Goal: Task Accomplishment & Management: Use online tool/utility

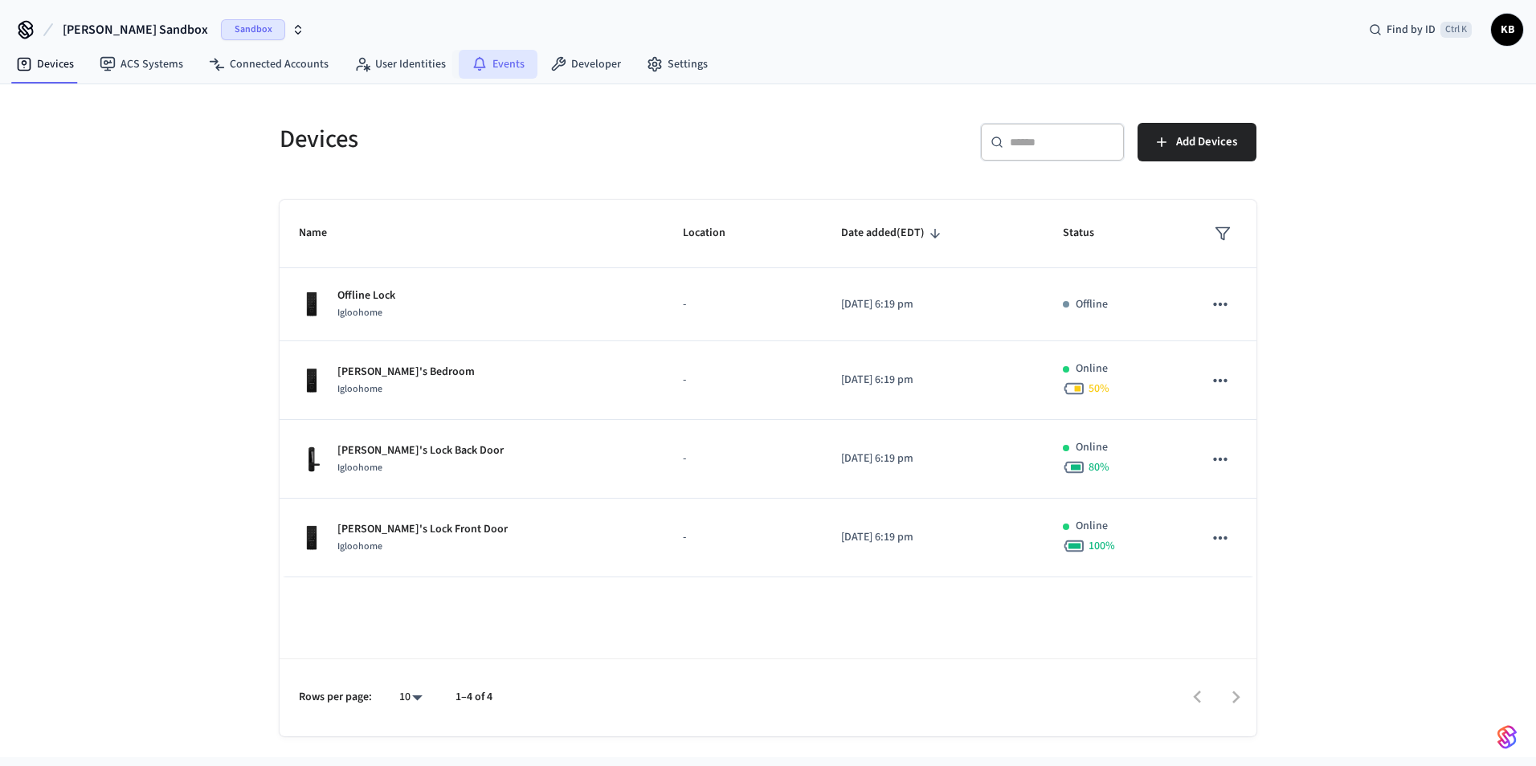
click at [499, 62] on link "Events" at bounding box center [498, 64] width 79 height 29
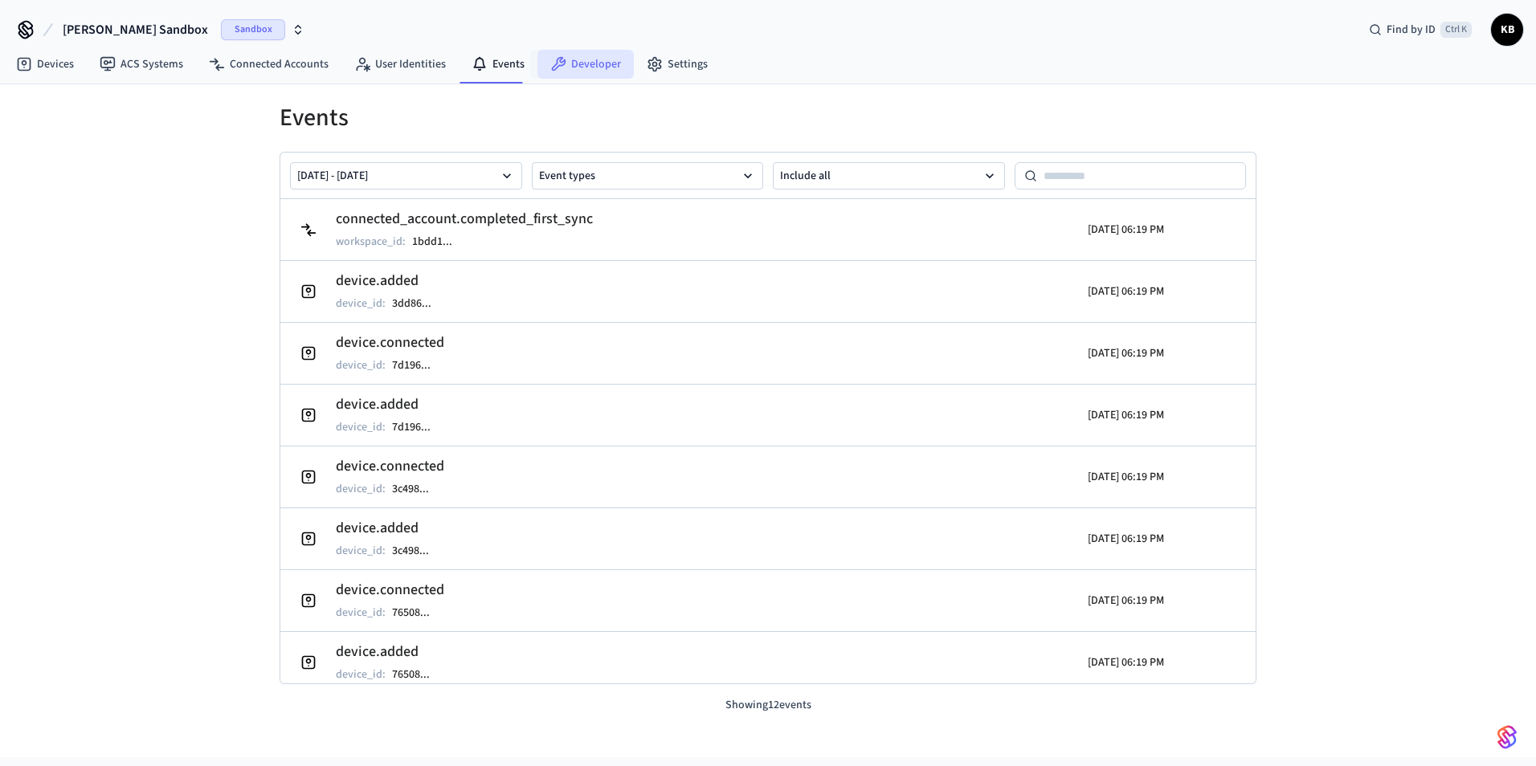
click at [561, 64] on link "Developer" at bounding box center [585, 64] width 96 height 29
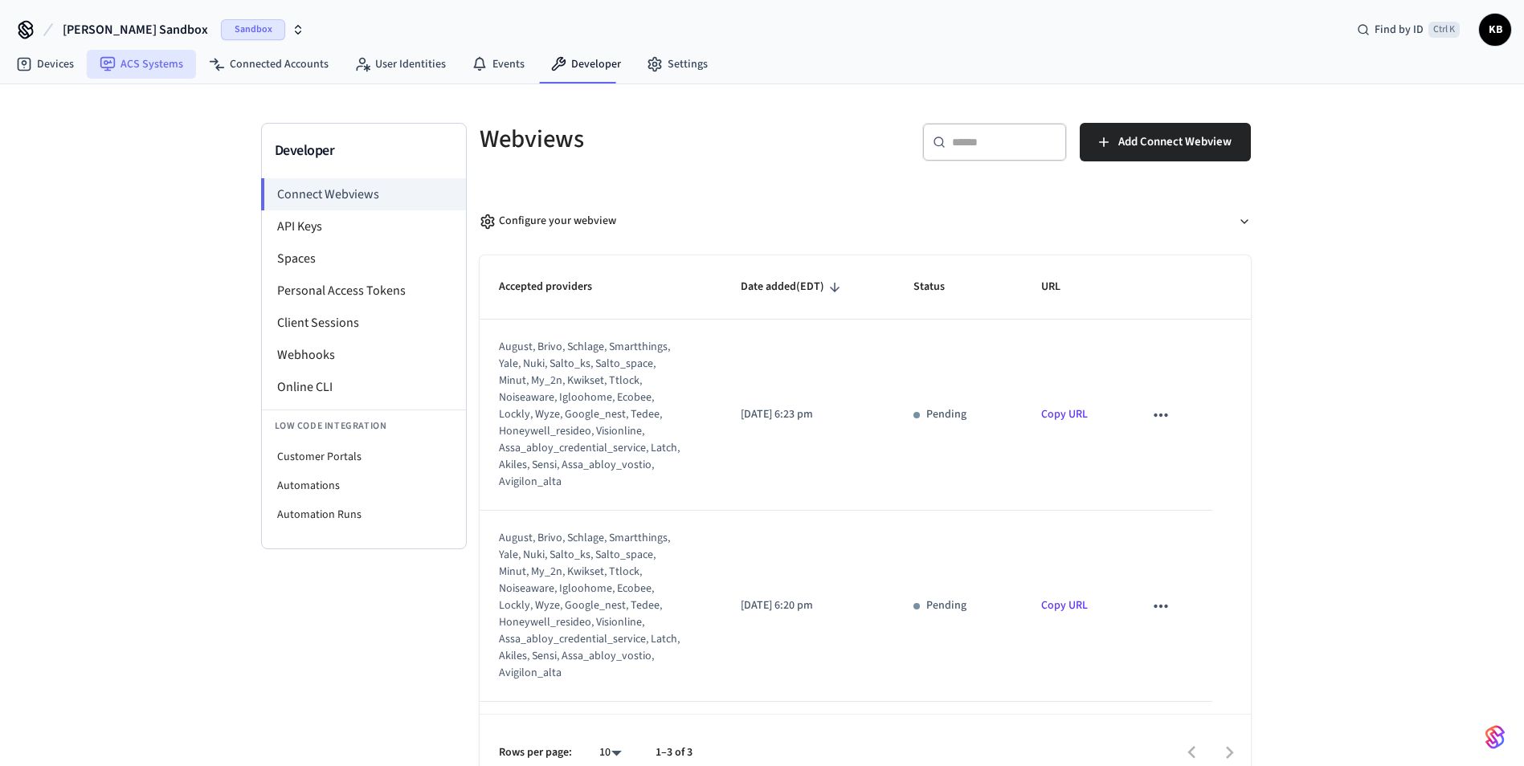
click at [173, 67] on link "ACS Systems" at bounding box center [141, 64] width 109 height 29
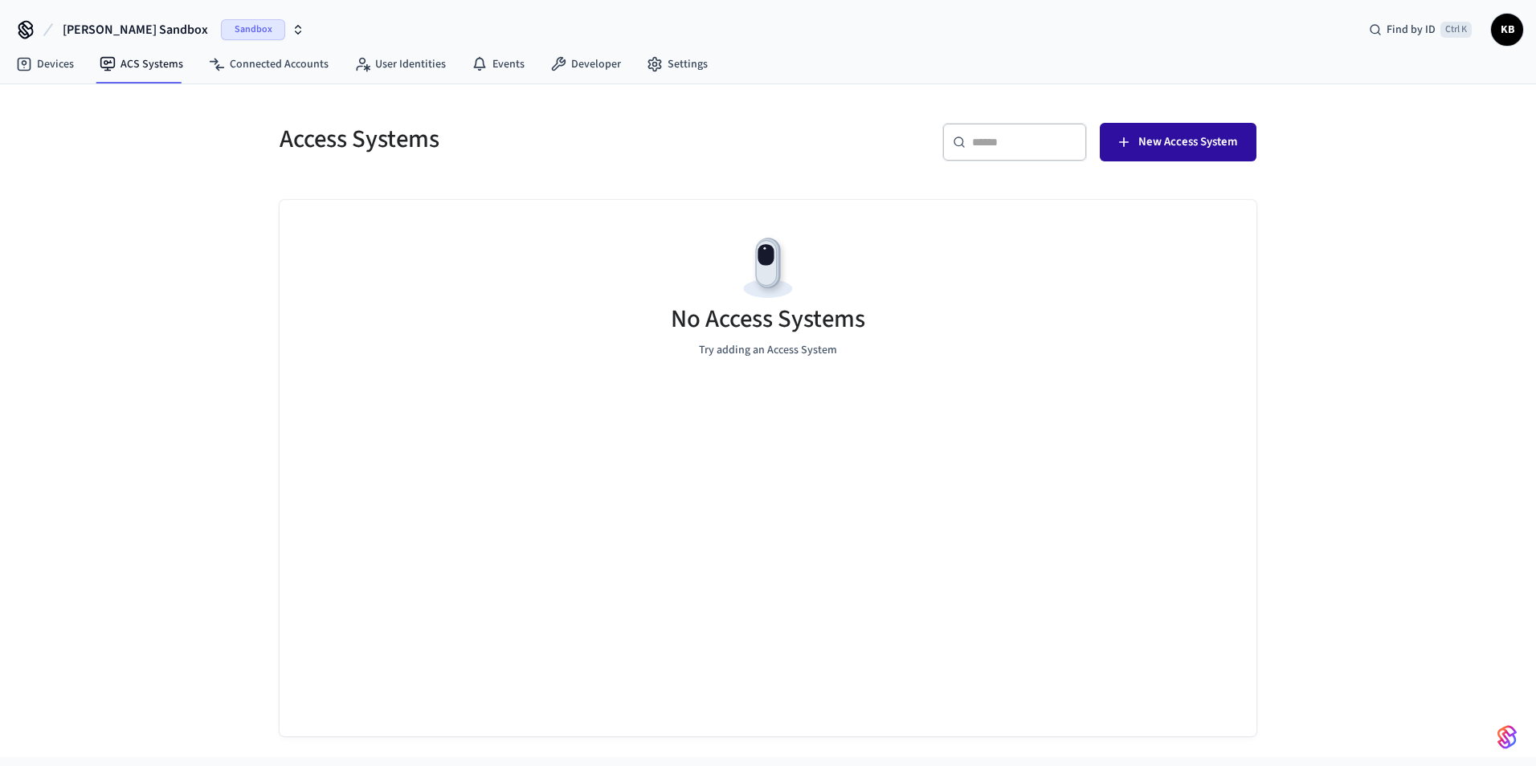
click at [1170, 152] on span "New Access System" at bounding box center [1187, 142] width 99 height 21
click at [420, 75] on link "User Identities" at bounding box center [399, 64] width 117 height 29
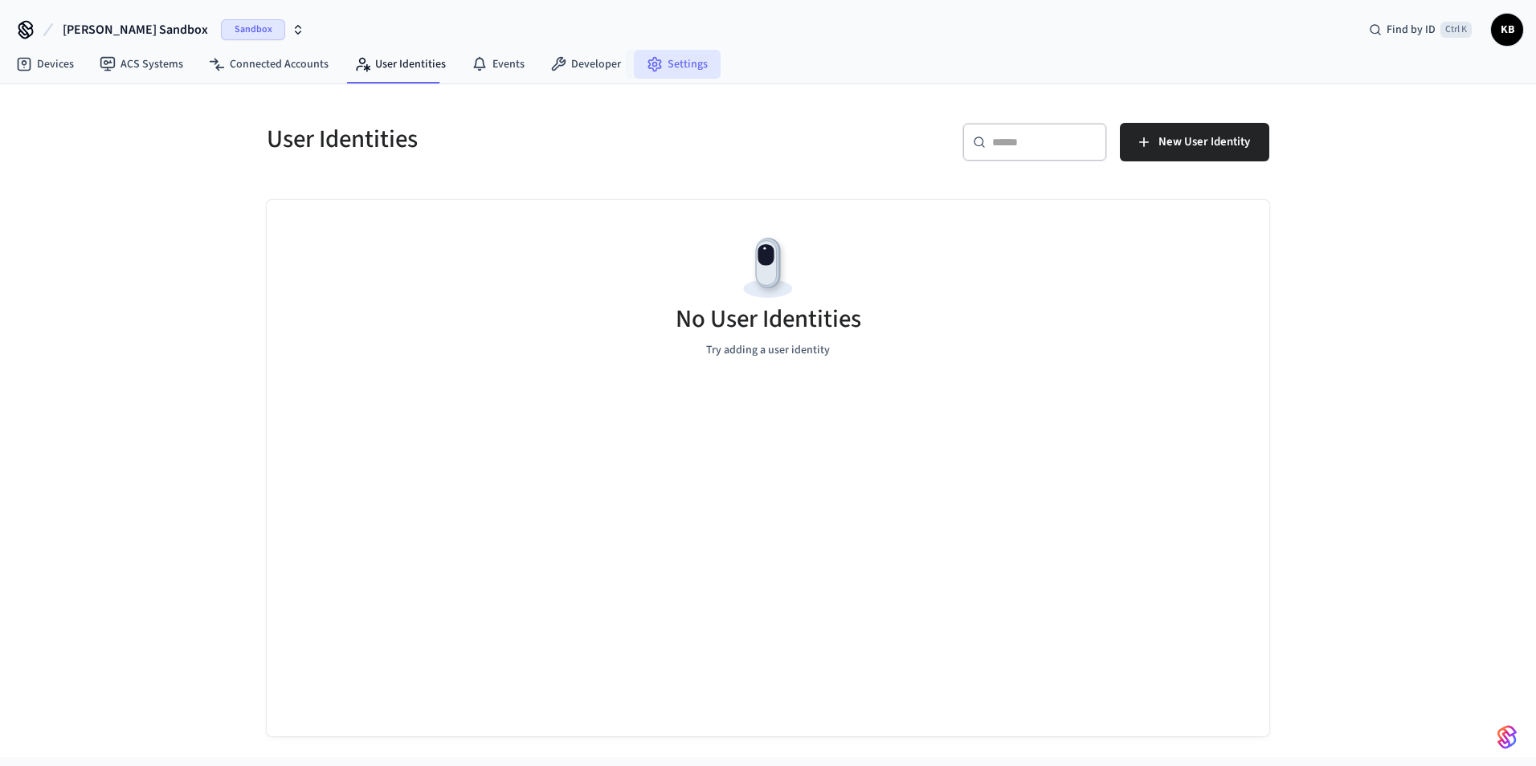
click at [634, 66] on link "Settings" at bounding box center [677, 64] width 87 height 29
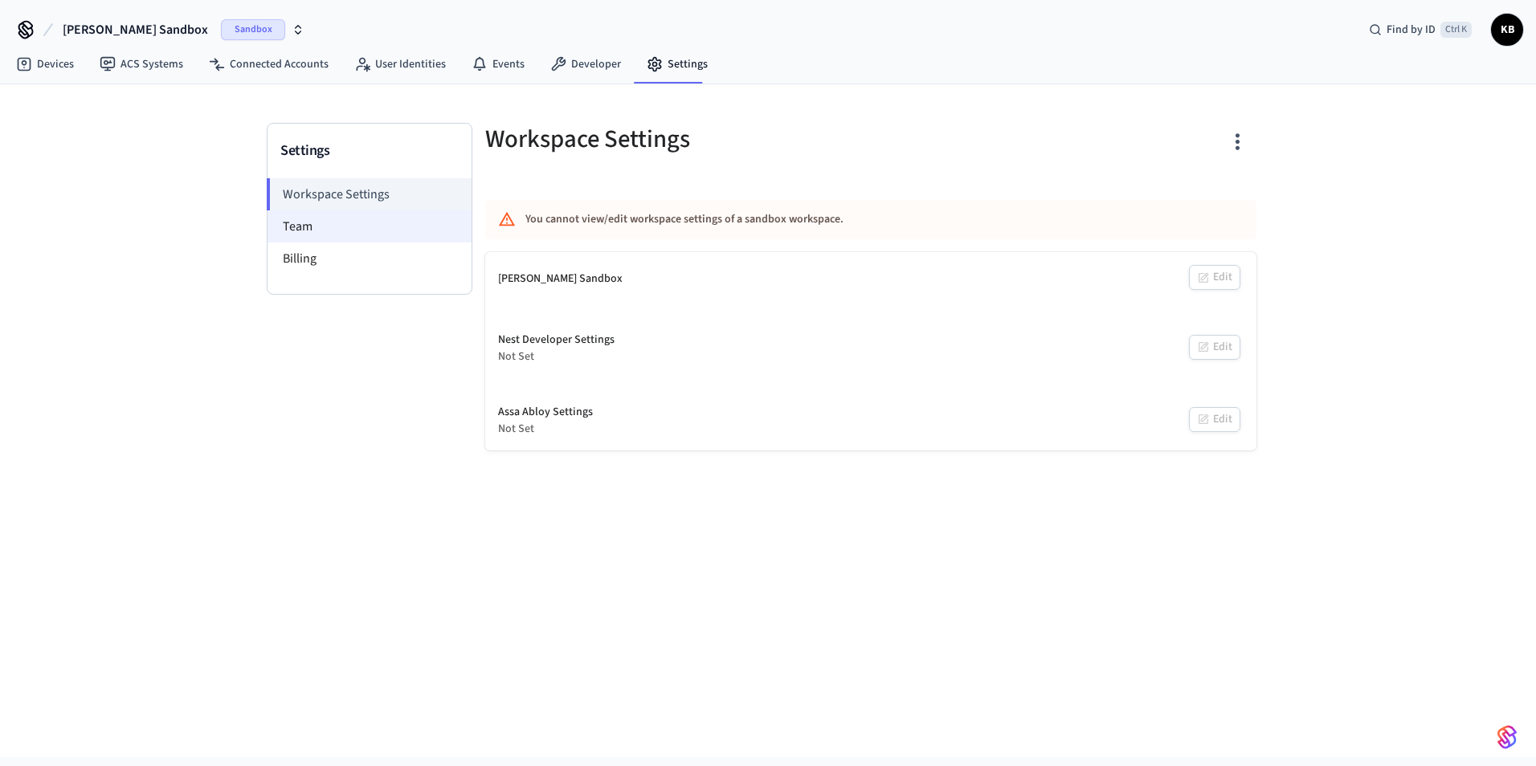
click at [337, 224] on li "Team" at bounding box center [370, 226] width 204 height 32
click at [561, 67] on link "Developer" at bounding box center [585, 64] width 96 height 29
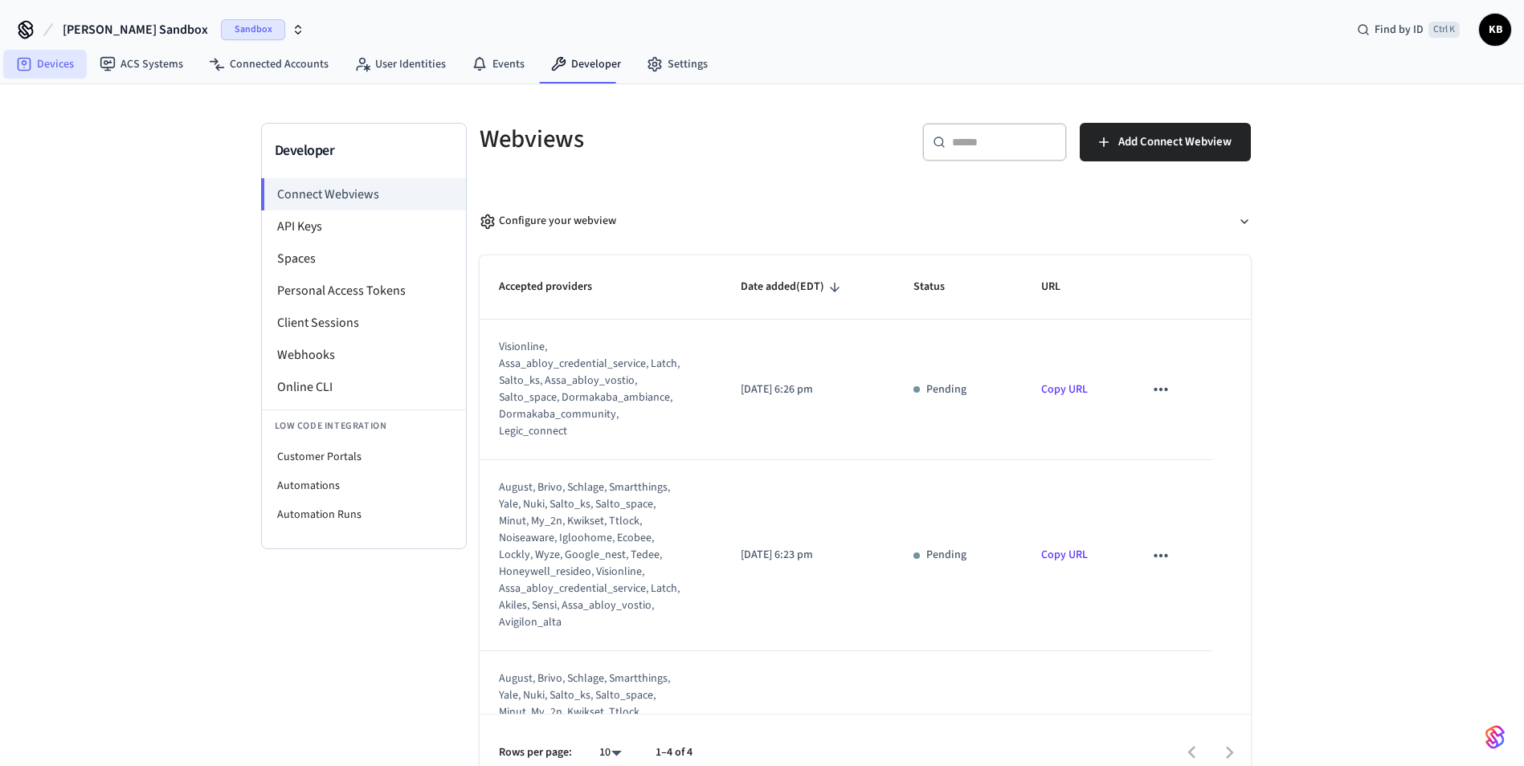
click at [68, 67] on link "Devices" at bounding box center [45, 64] width 84 height 29
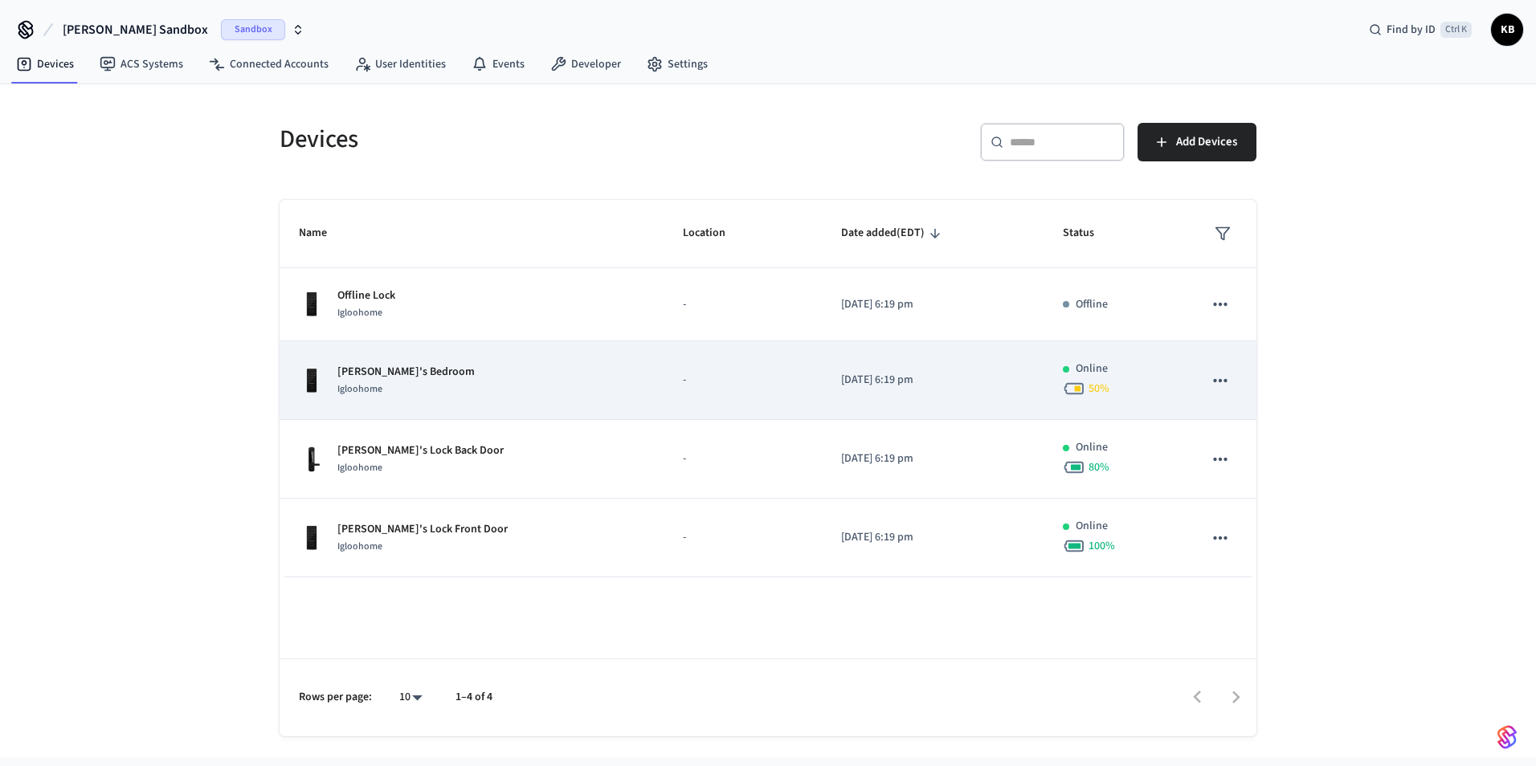
click at [1227, 380] on icon "sticky table" at bounding box center [1220, 379] width 14 height 3
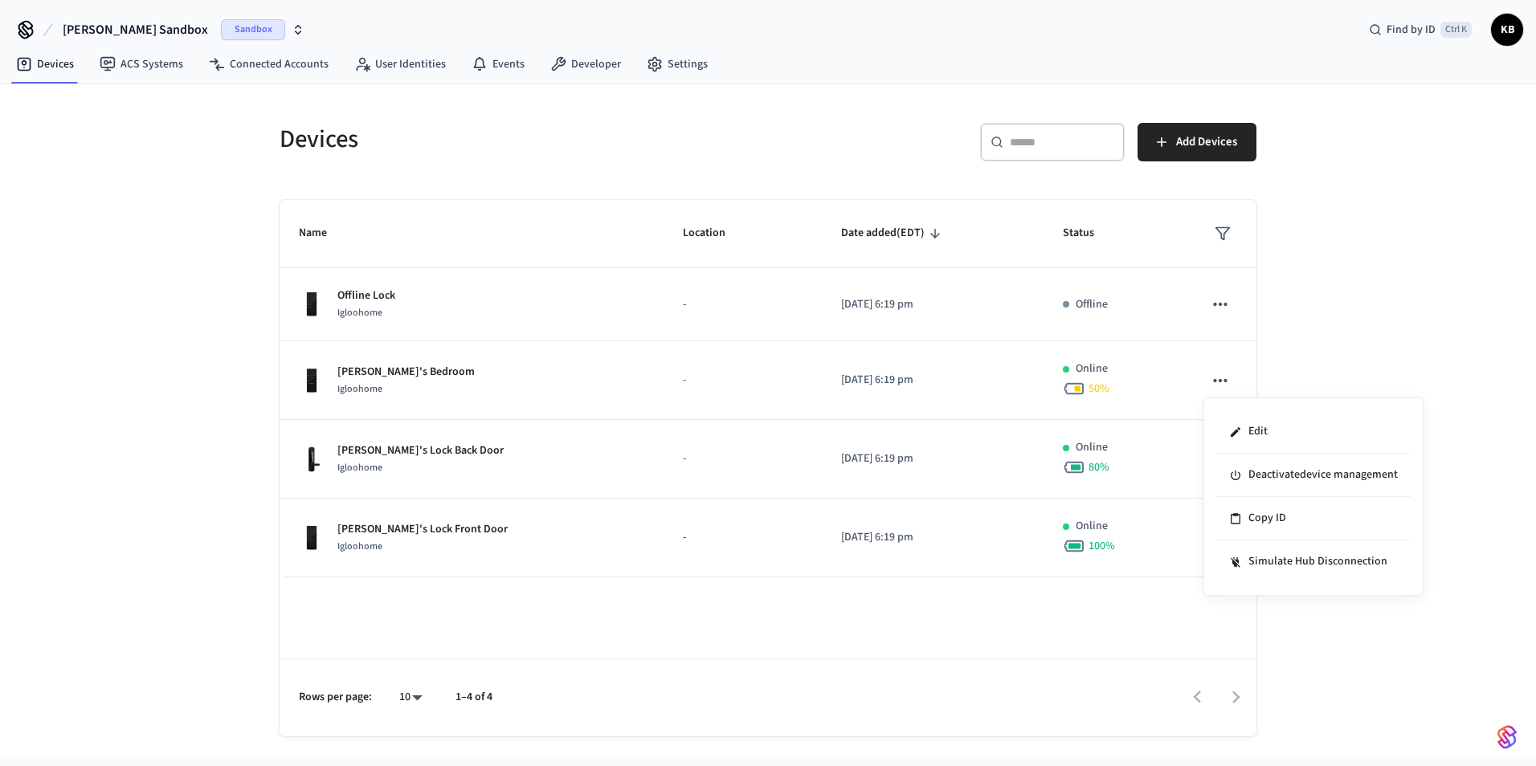
click at [1338, 300] on div at bounding box center [768, 383] width 1536 height 766
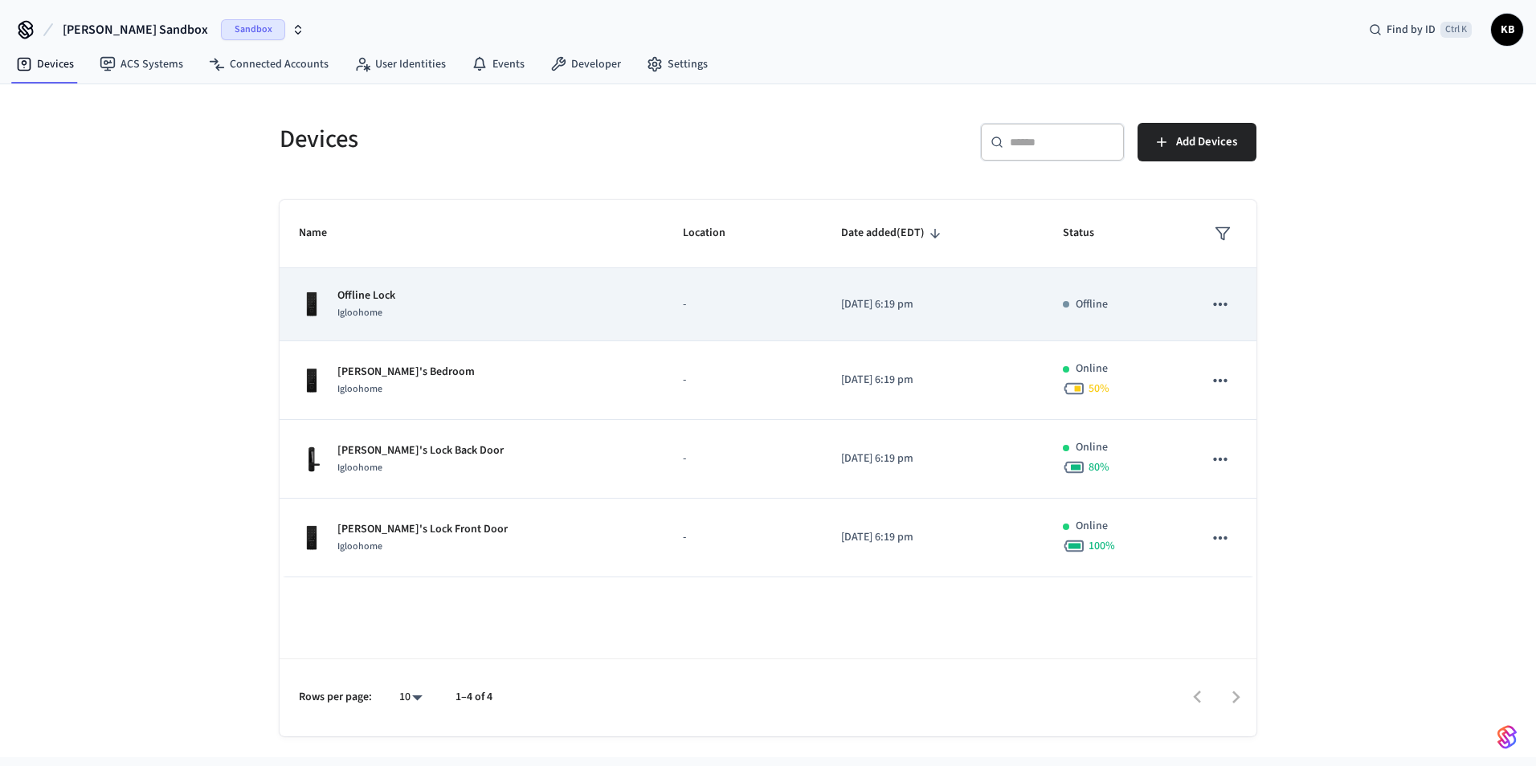
click at [1226, 303] on icon "sticky table" at bounding box center [1220, 304] width 14 height 3
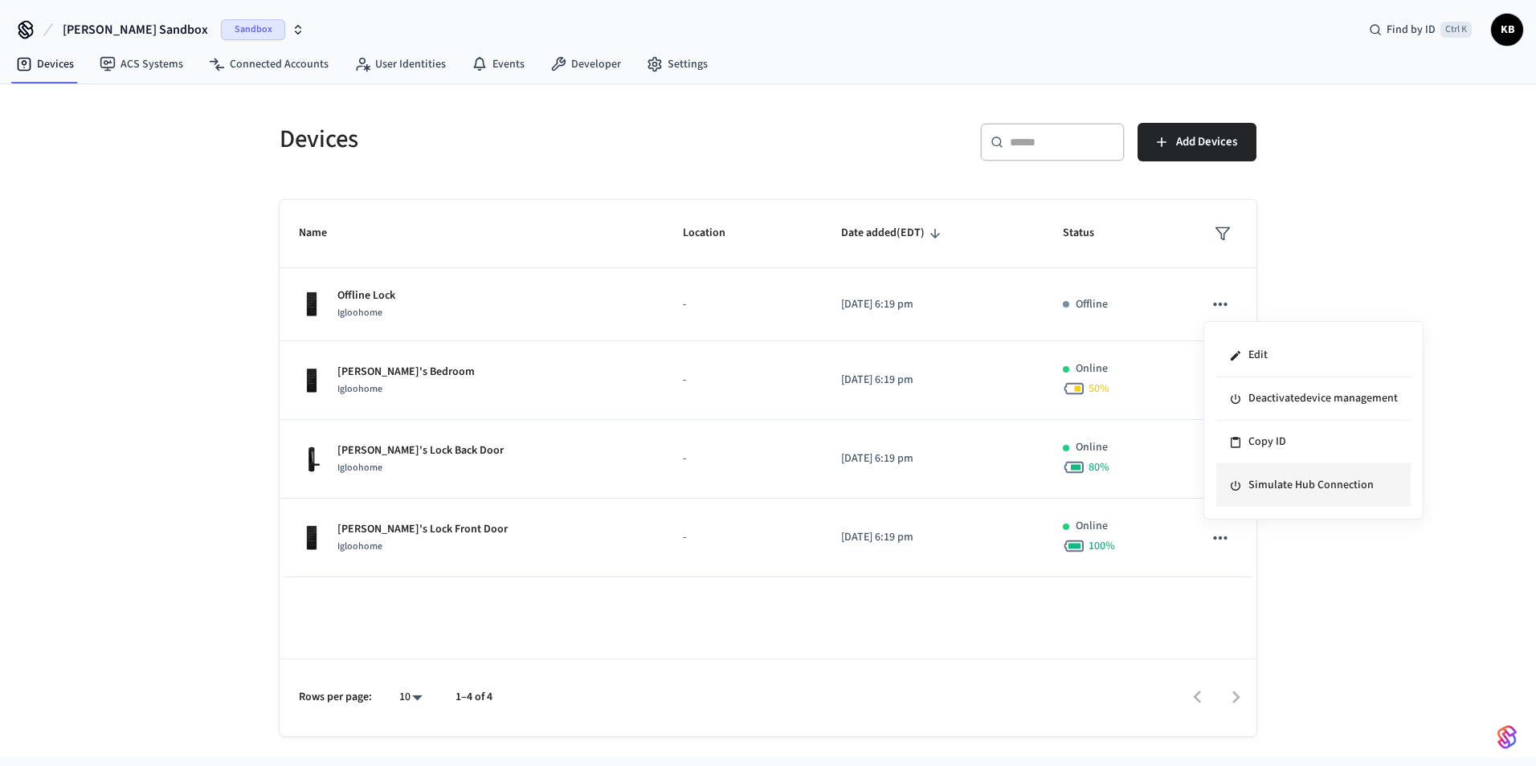
click at [1260, 487] on li "Simulate Hub Connection" at bounding box center [1313, 485] width 194 height 43
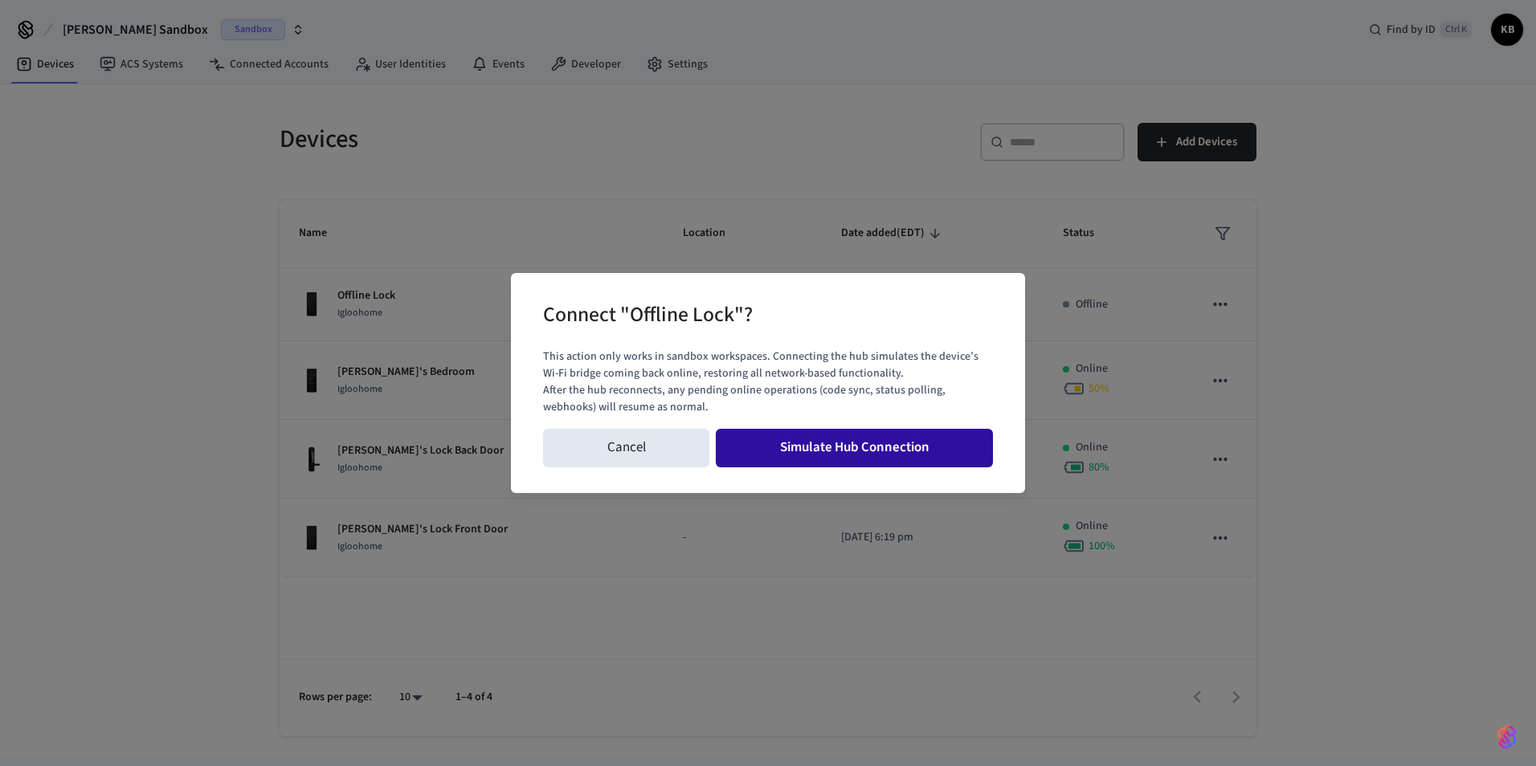
click at [833, 451] on button "Simulate Hub Connection" at bounding box center [854, 448] width 277 height 39
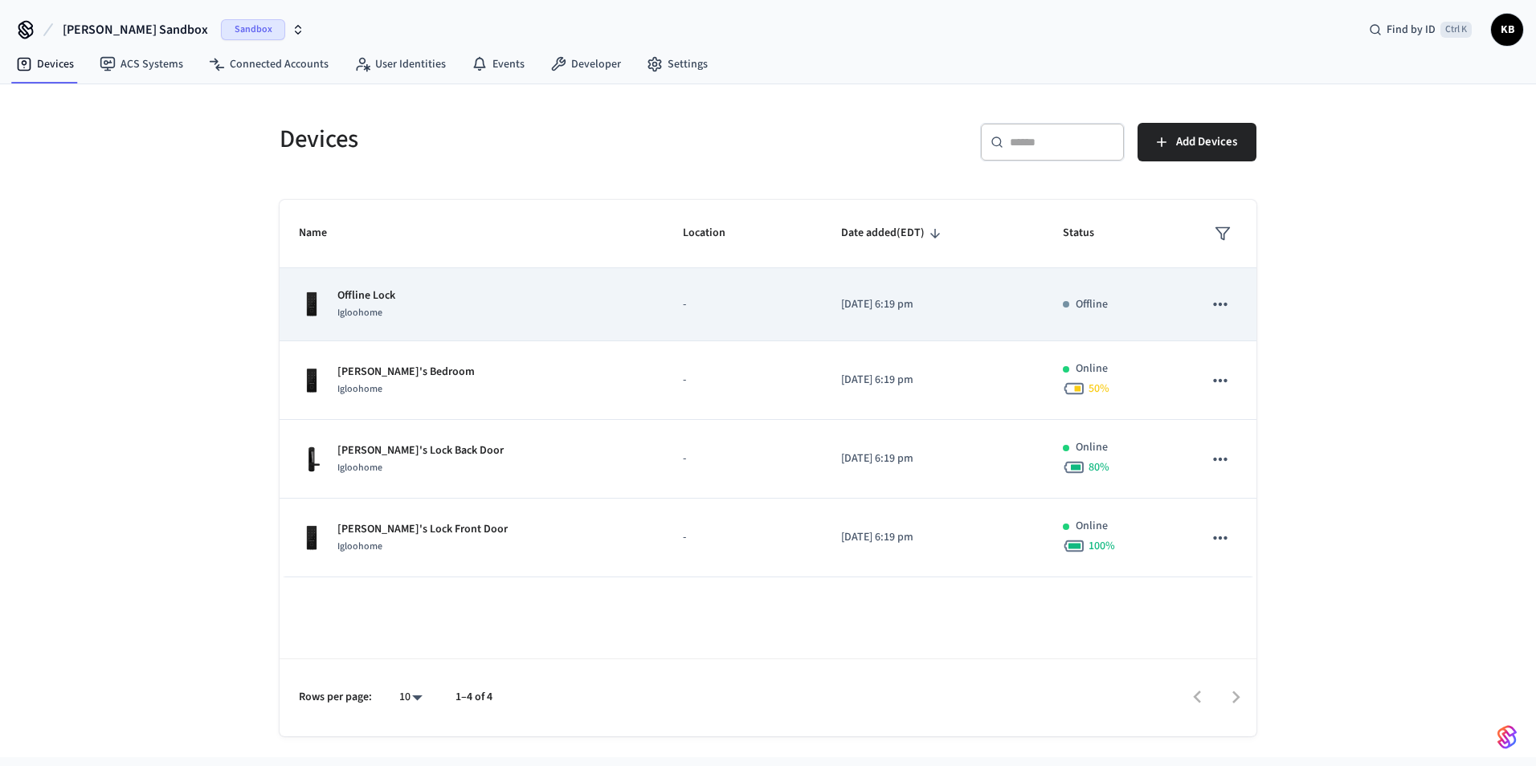
click at [1221, 306] on icon "sticky table" at bounding box center [1220, 304] width 21 height 21
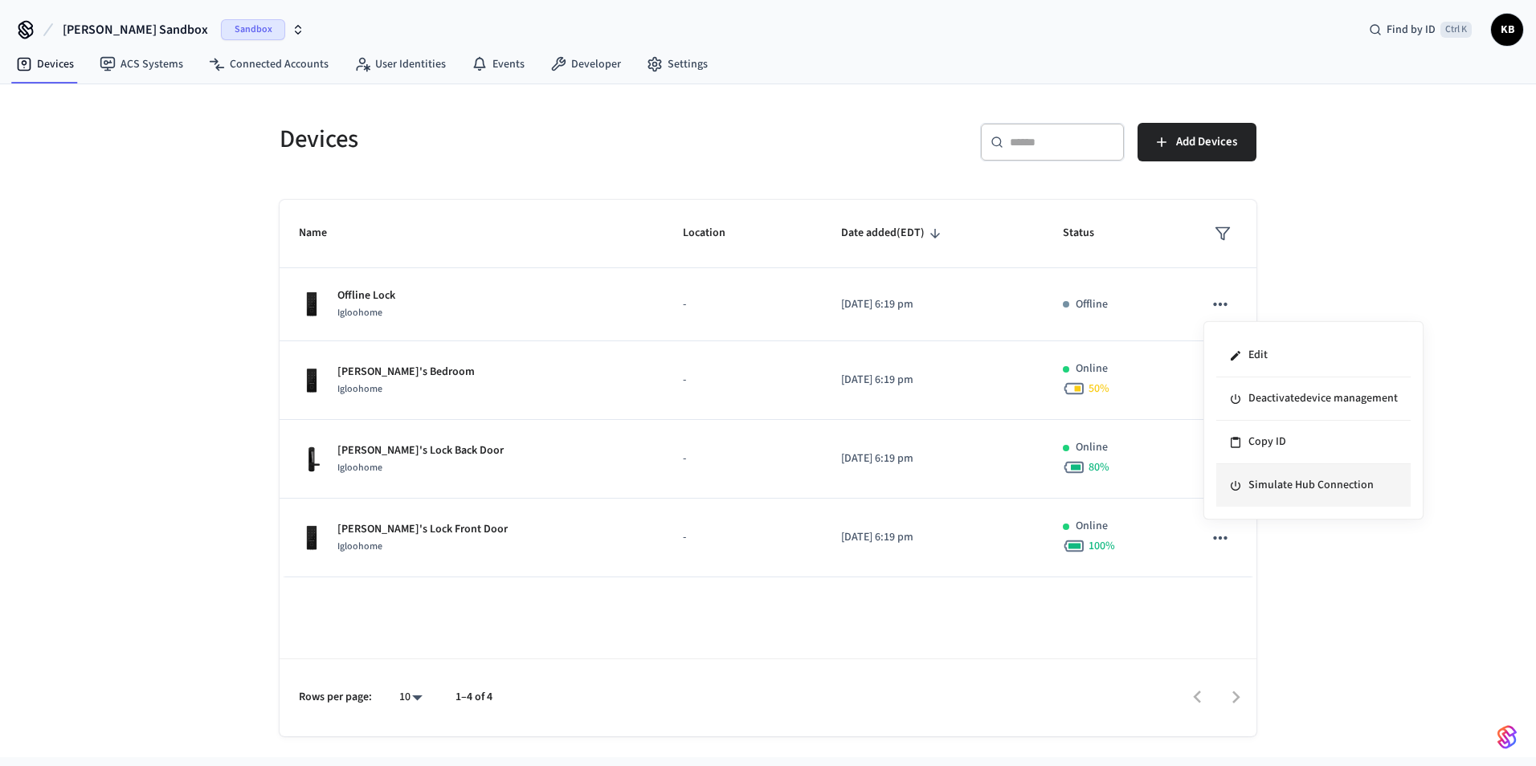
click at [1264, 486] on li "Simulate Hub Connection" at bounding box center [1313, 485] width 194 height 43
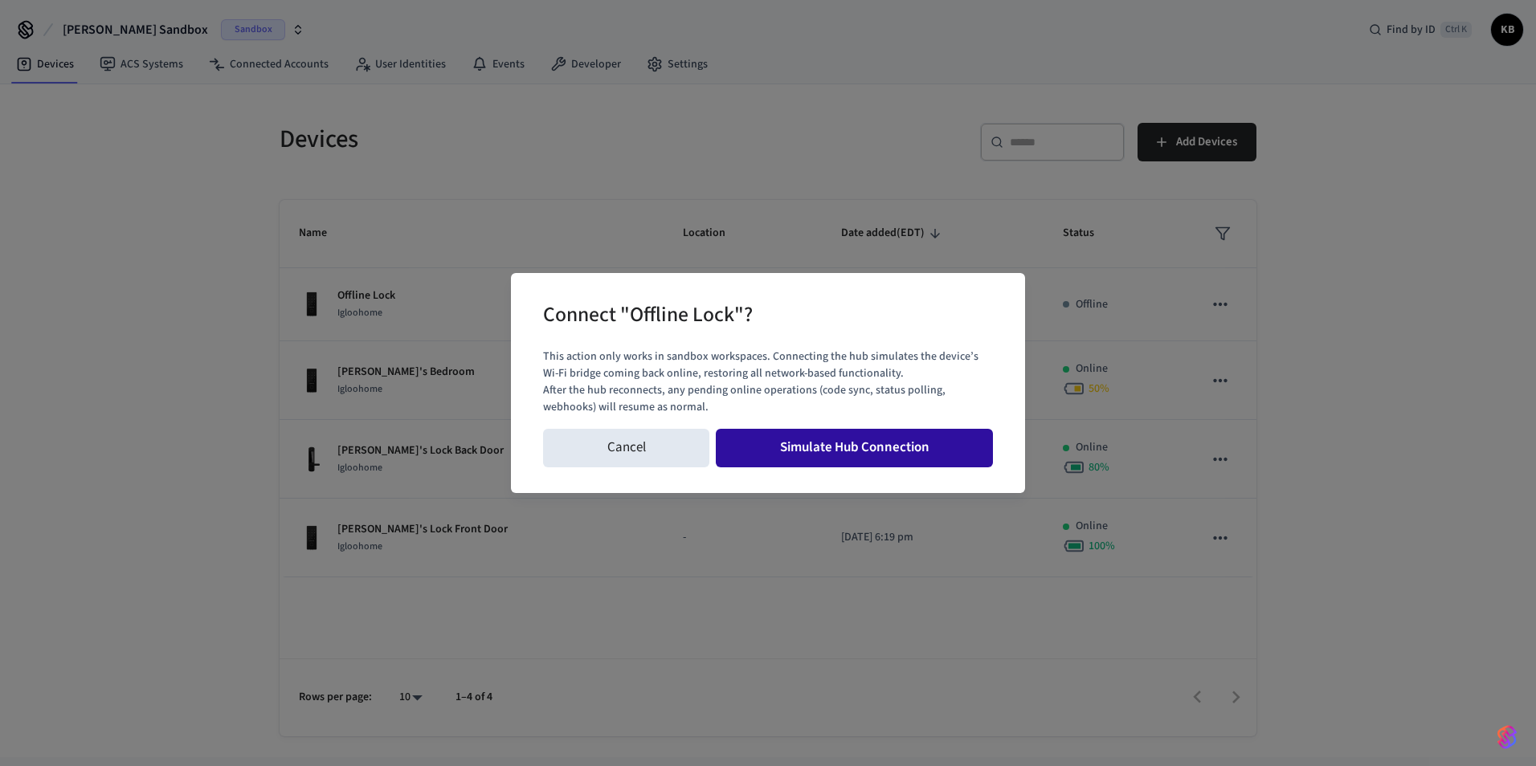
click at [888, 455] on button "Simulate Hub Connection" at bounding box center [854, 448] width 277 height 39
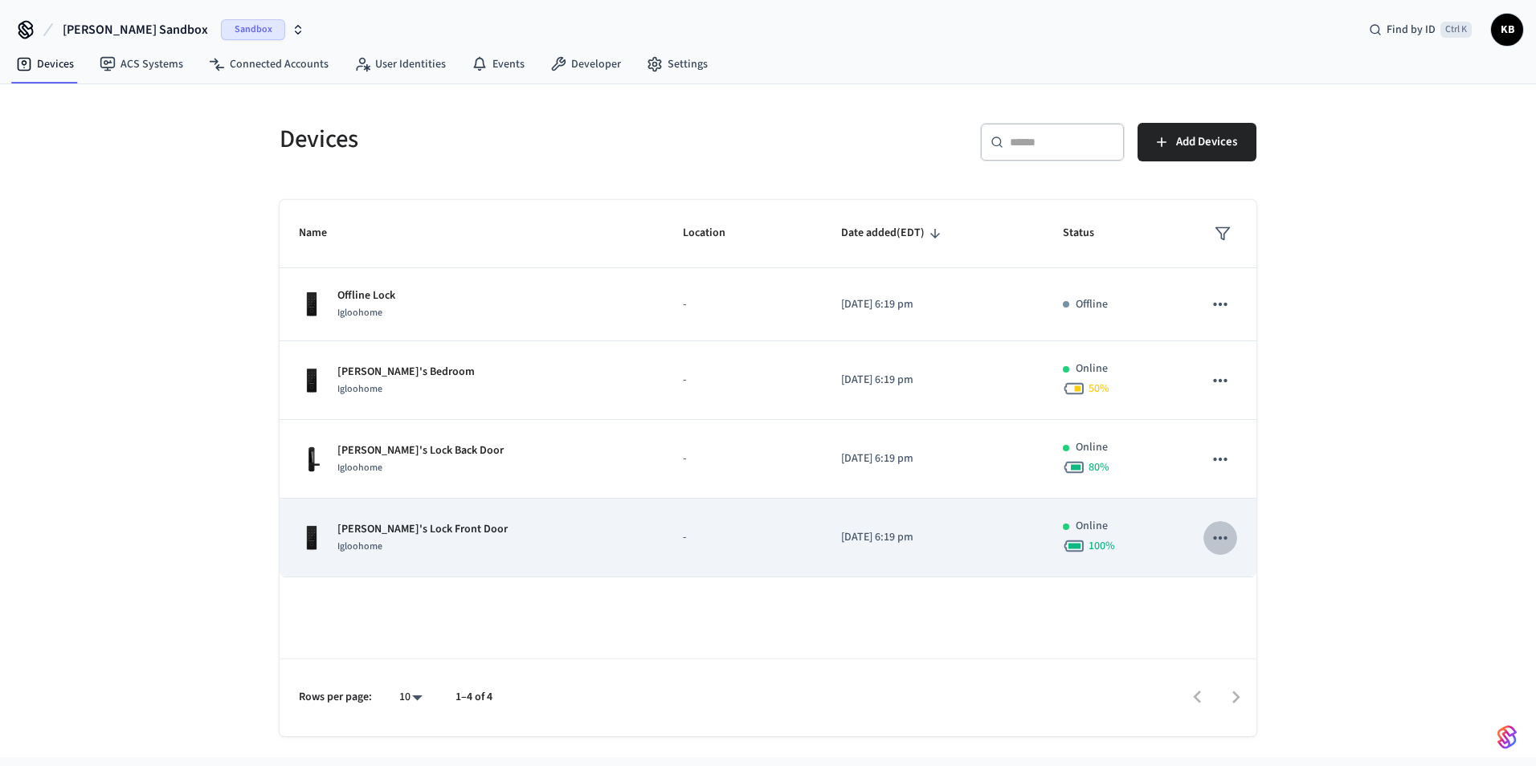
click at [1226, 541] on icon "sticky table" at bounding box center [1220, 538] width 21 height 21
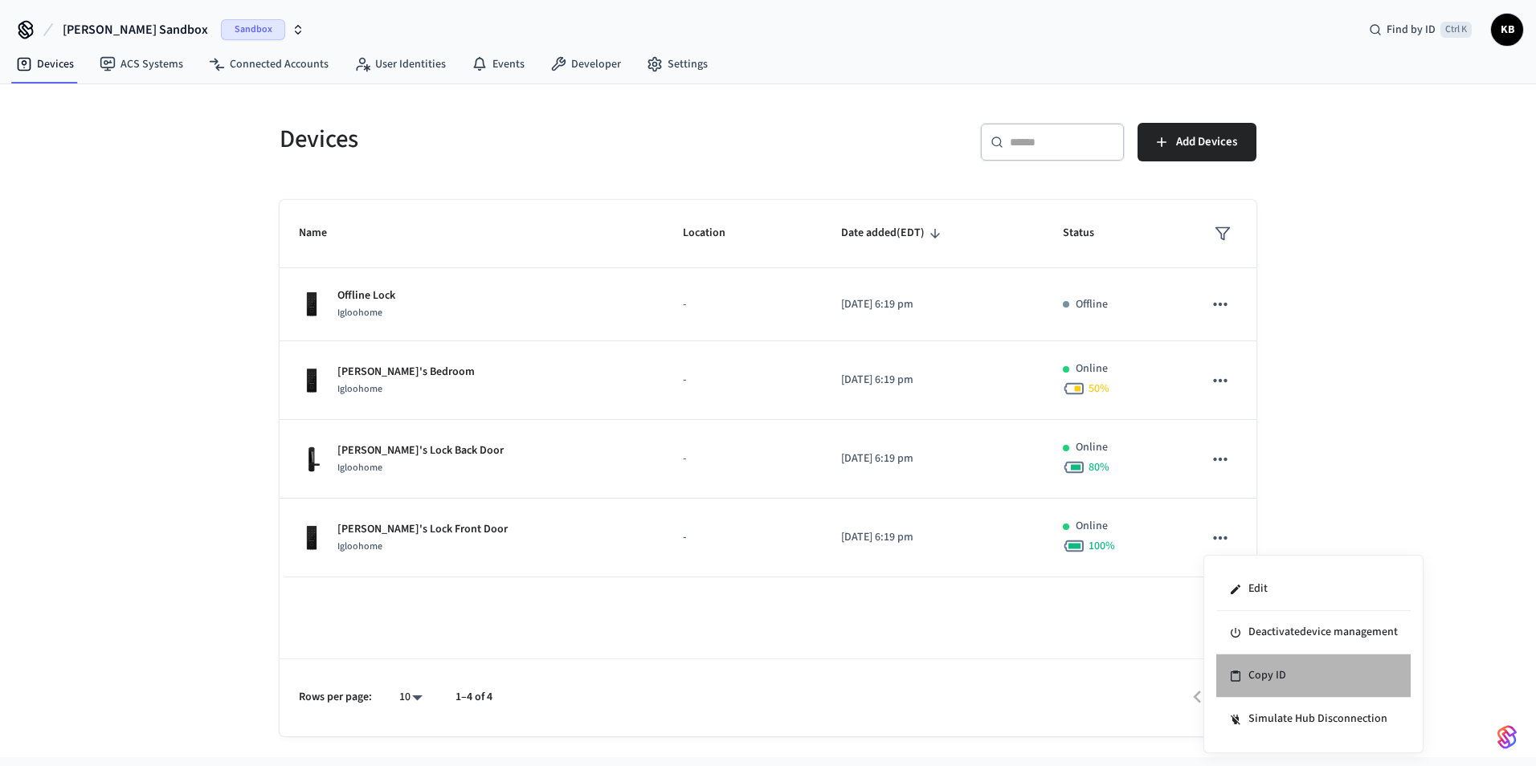
click at [1271, 664] on li "Copy ID" at bounding box center [1313, 676] width 194 height 43
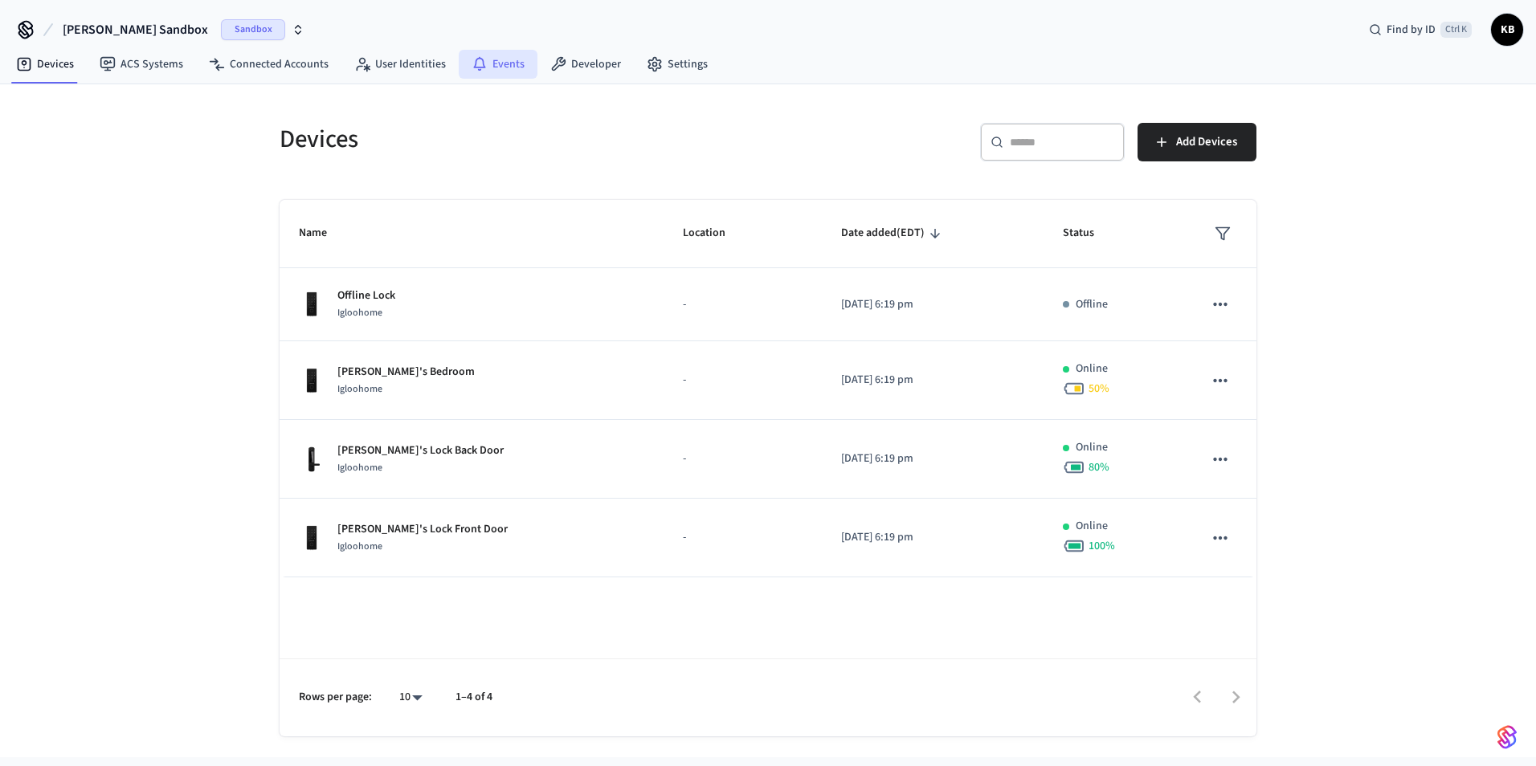
click at [476, 70] on icon at bounding box center [480, 64] width 16 height 16
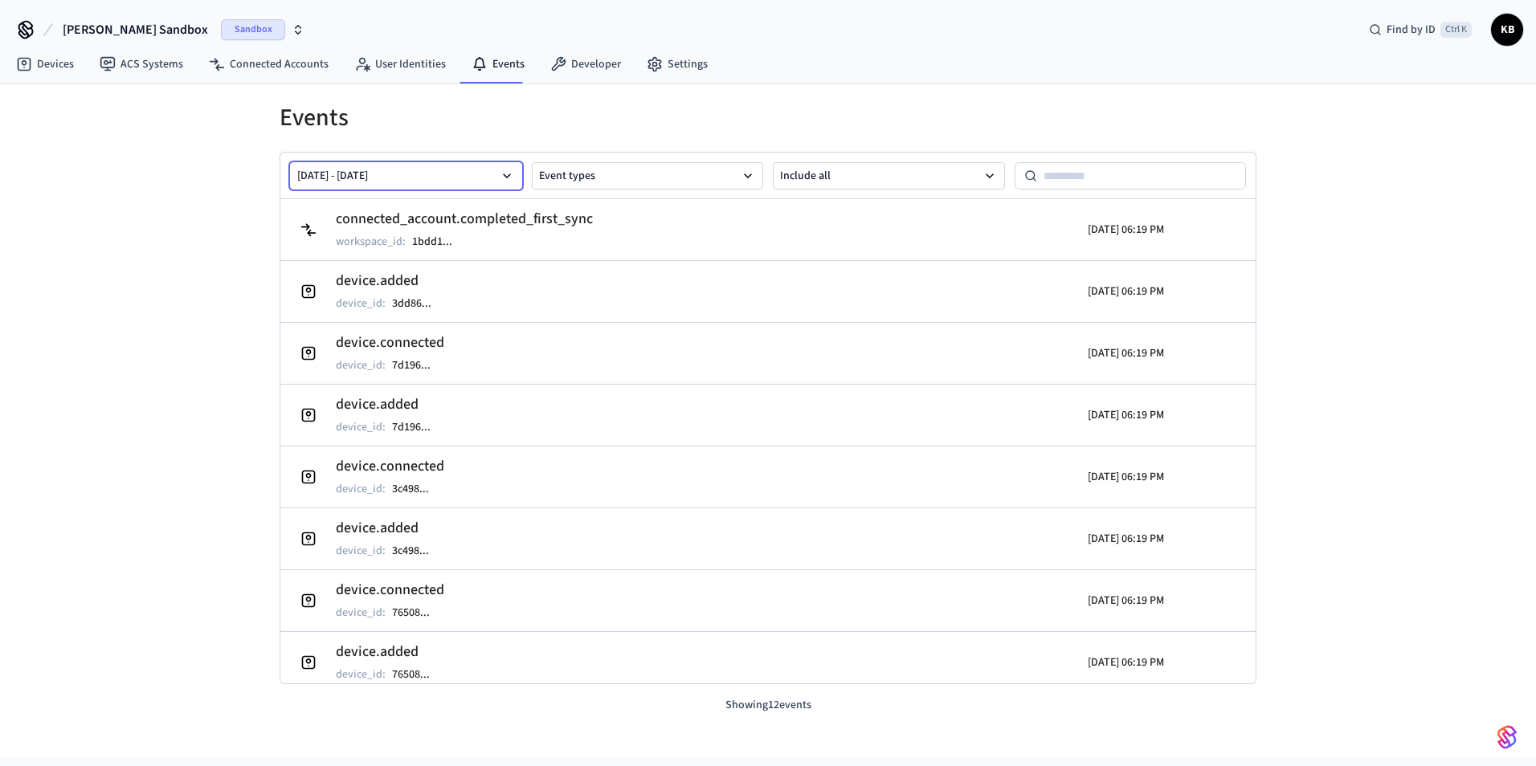
click at [490, 169] on button "Sep 08 2025 - Sep 15 2025" at bounding box center [406, 175] width 232 height 27
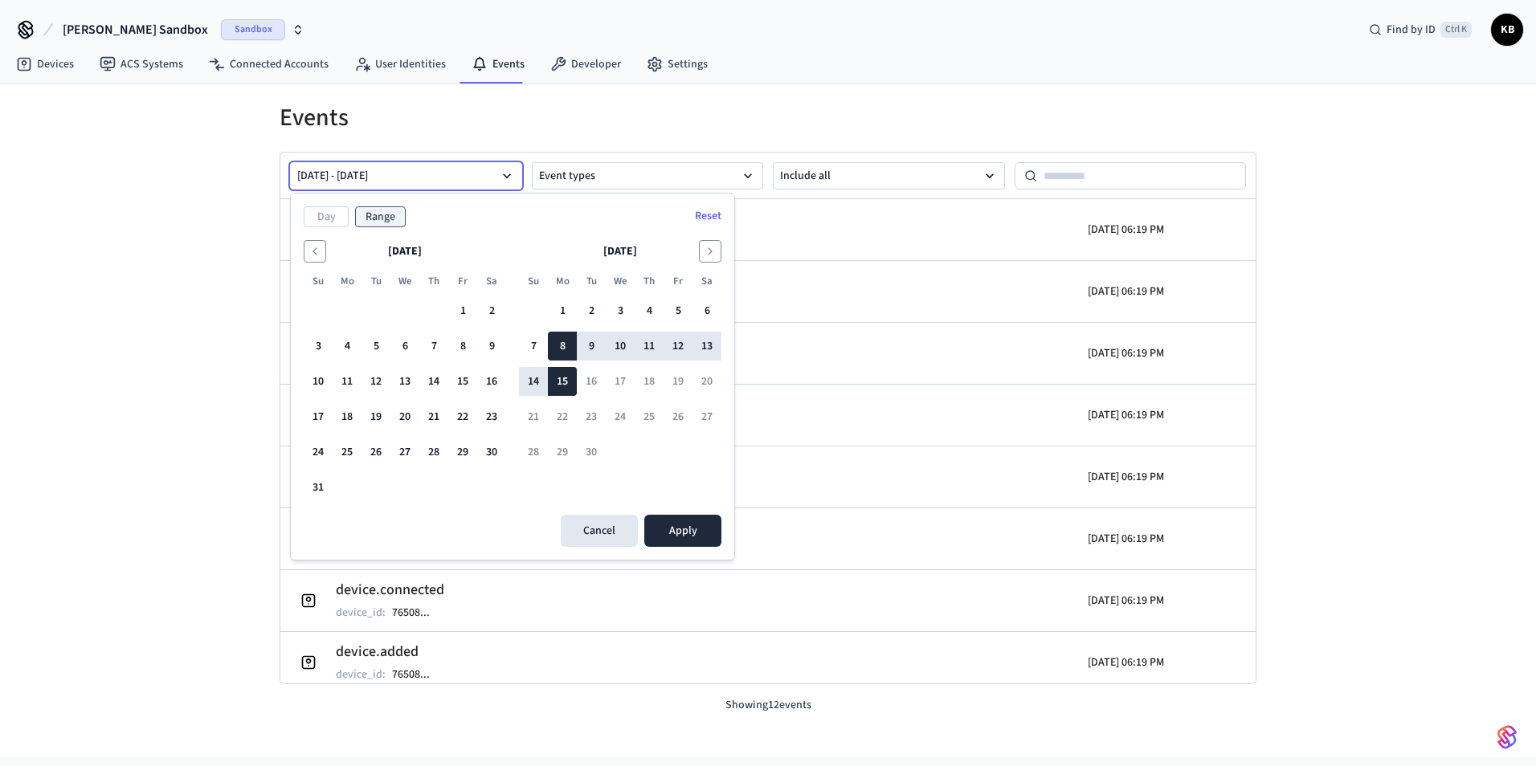
click at [490, 169] on button "Sep 08 2025 - Sep 15 2025" at bounding box center [406, 175] width 232 height 27
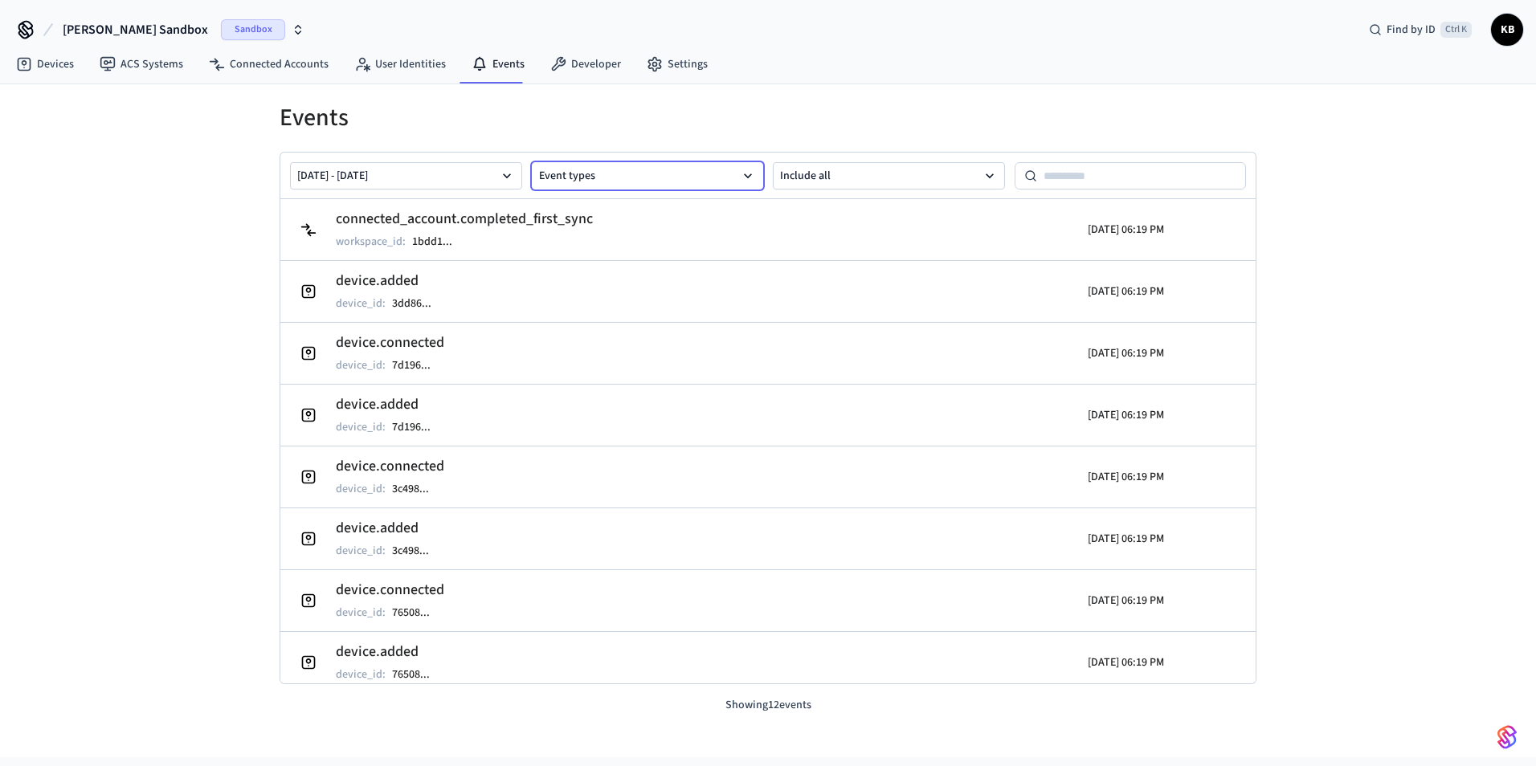
click at [578, 176] on button "Event types" at bounding box center [648, 175] width 232 height 27
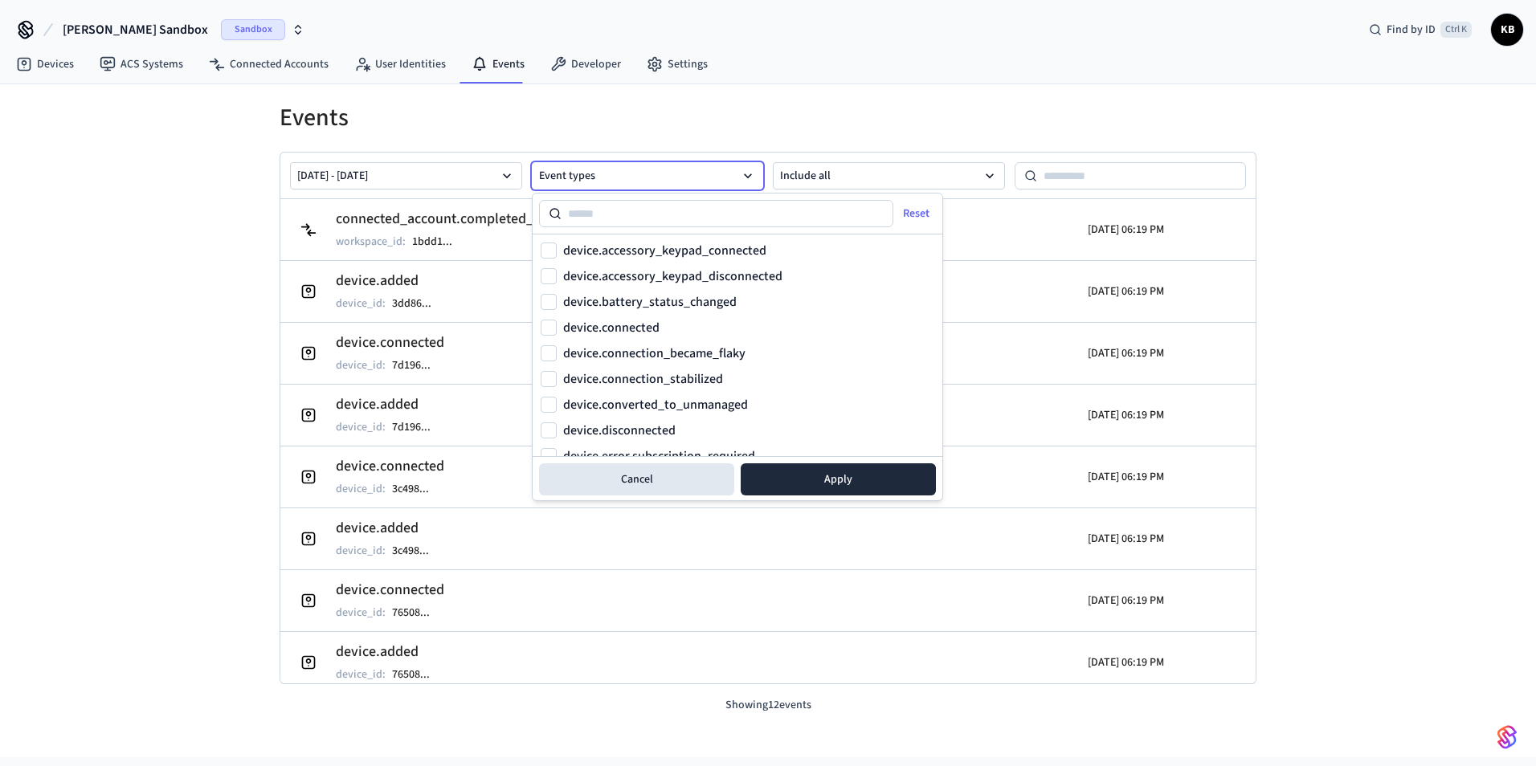
click at [612, 178] on button "Event types" at bounding box center [648, 175] width 232 height 27
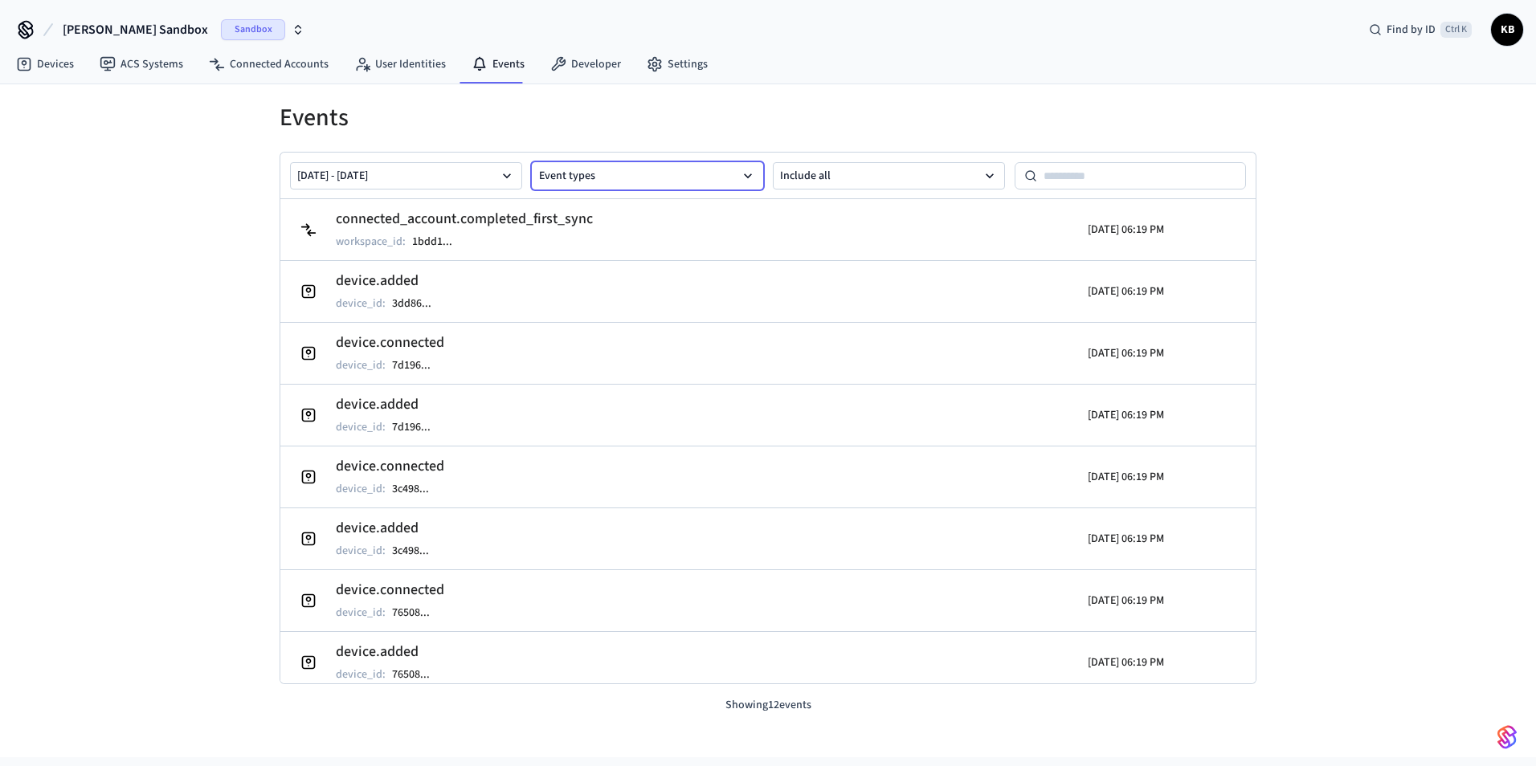
click at [612, 178] on button "Event types" at bounding box center [648, 175] width 232 height 27
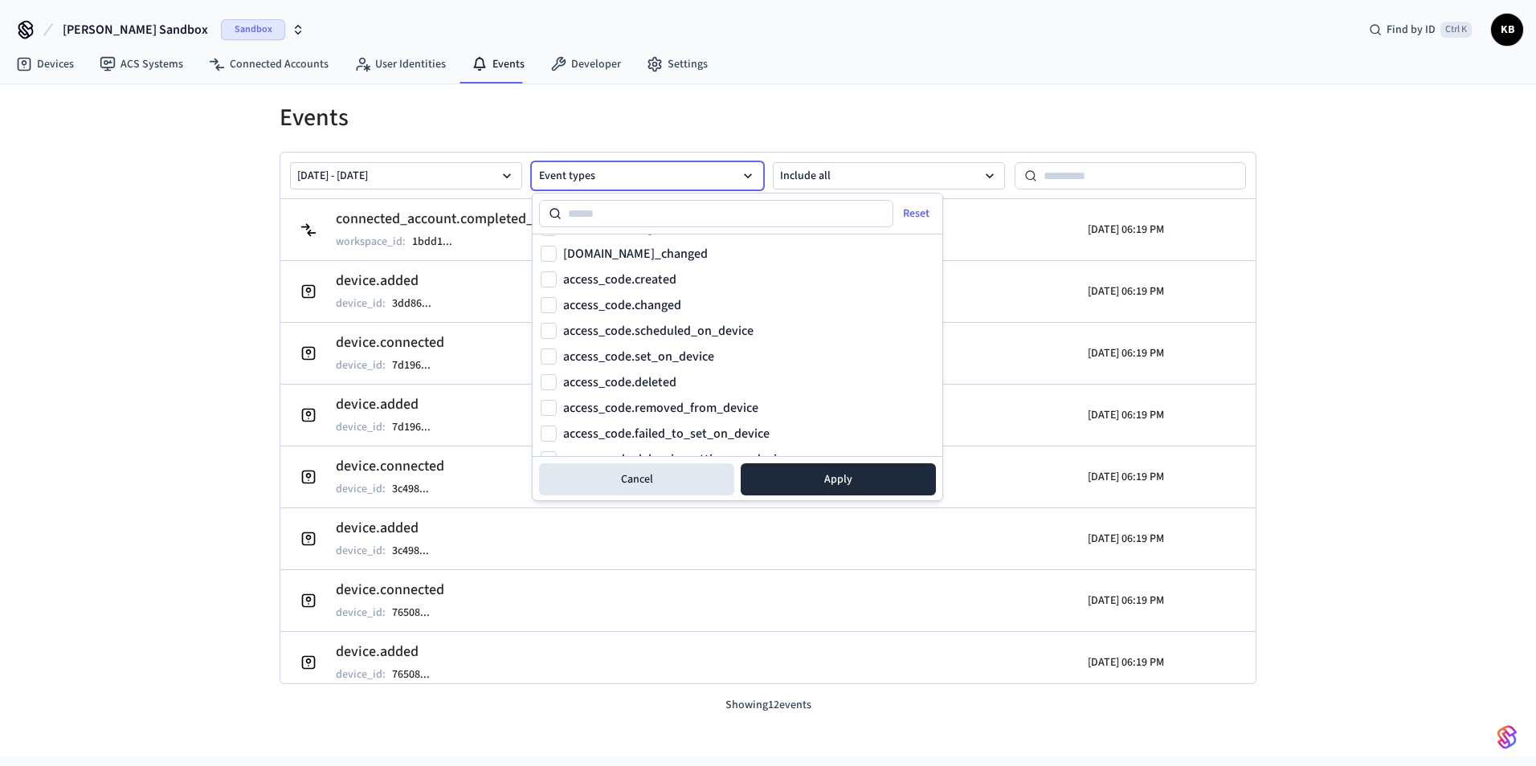
scroll to position [482, 0]
click at [549, 360] on button "access_code.created" at bounding box center [549, 360] width 16 height 16
click at [549, 386] on button "access_code.changed" at bounding box center [549, 386] width 16 height 16
click at [544, 412] on button "access_code.scheduled_on_device" at bounding box center [549, 411] width 16 height 16
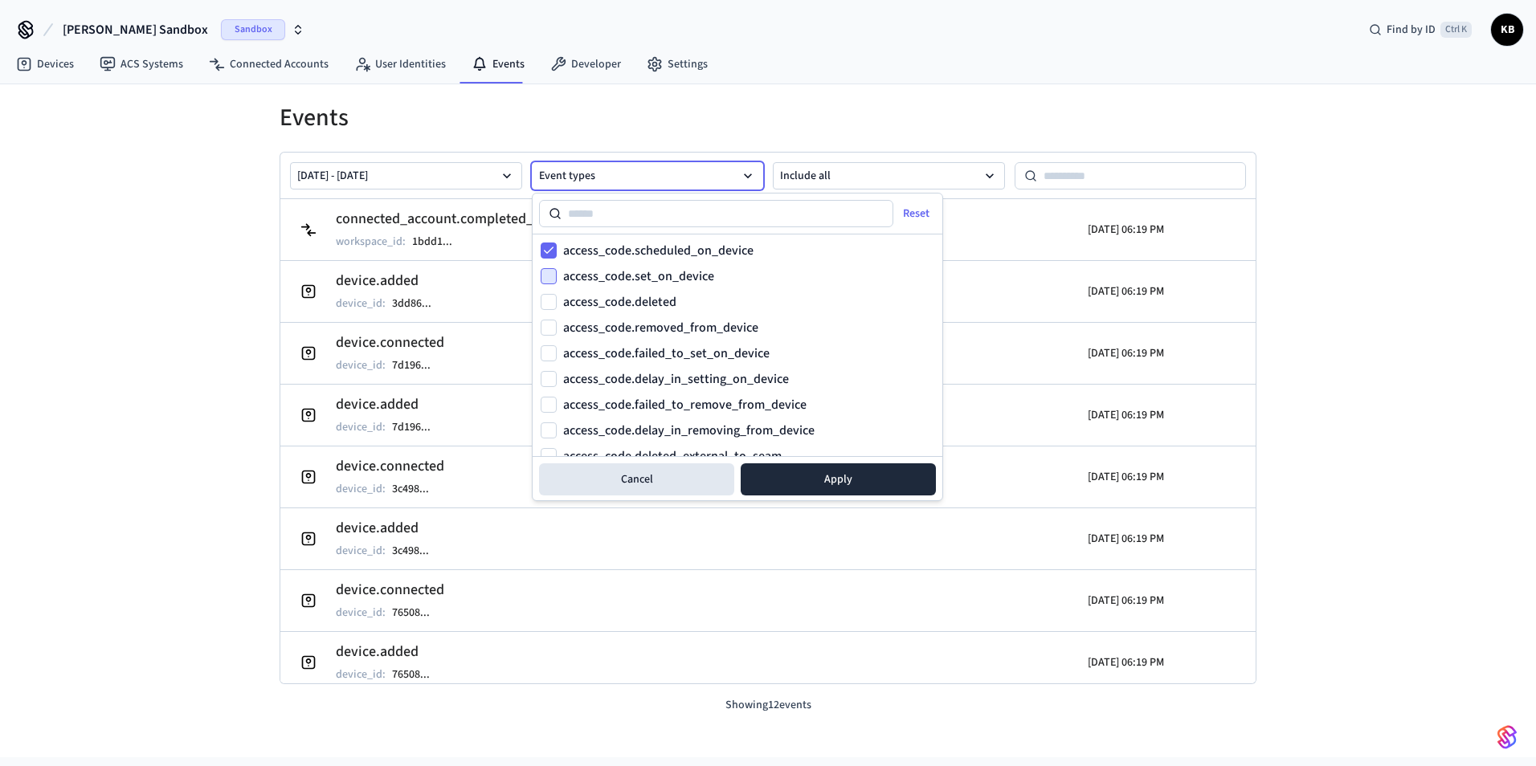
click at [550, 282] on button "access_code.set_on_device" at bounding box center [549, 276] width 16 height 16
click at [551, 309] on button "access_code.deleted" at bounding box center [549, 302] width 16 height 16
click at [551, 335] on button "access_code.removed_from_device" at bounding box center [549, 328] width 16 height 16
drag, startPoint x: 547, startPoint y: 353, endPoint x: 548, endPoint y: 368, distance: 15.3
click at [547, 353] on button "access_code.failed_to_set_on_device" at bounding box center [549, 353] width 16 height 16
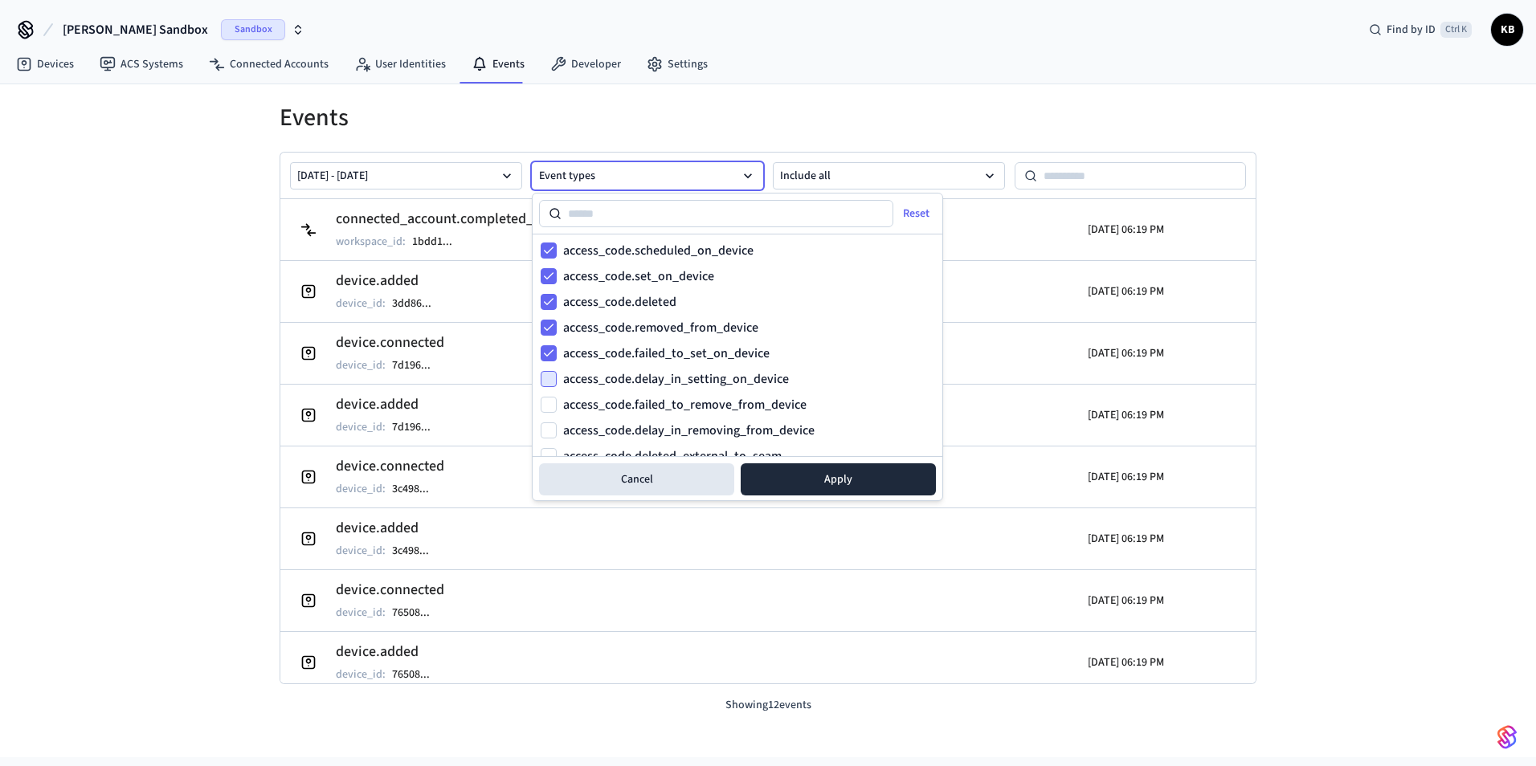
click at [548, 378] on button "access_code.delay_in_setting_on_device" at bounding box center [549, 379] width 16 height 16
click at [546, 404] on button "access_code.failed_to_remove_from_device" at bounding box center [549, 405] width 16 height 16
click at [546, 427] on button "access_code.delay_in_removing_from_device" at bounding box center [549, 431] width 16 height 16
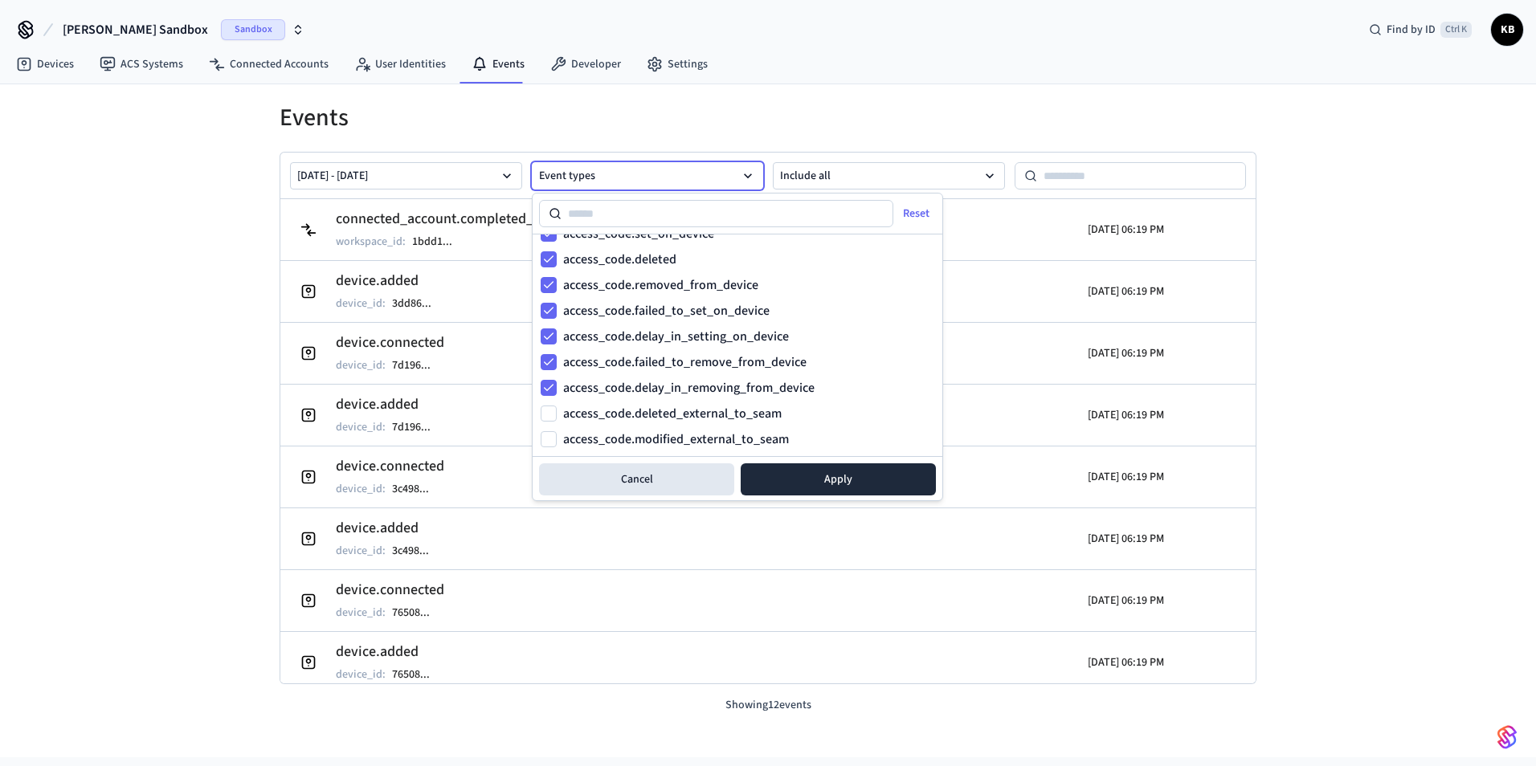
scroll to position [723, 0]
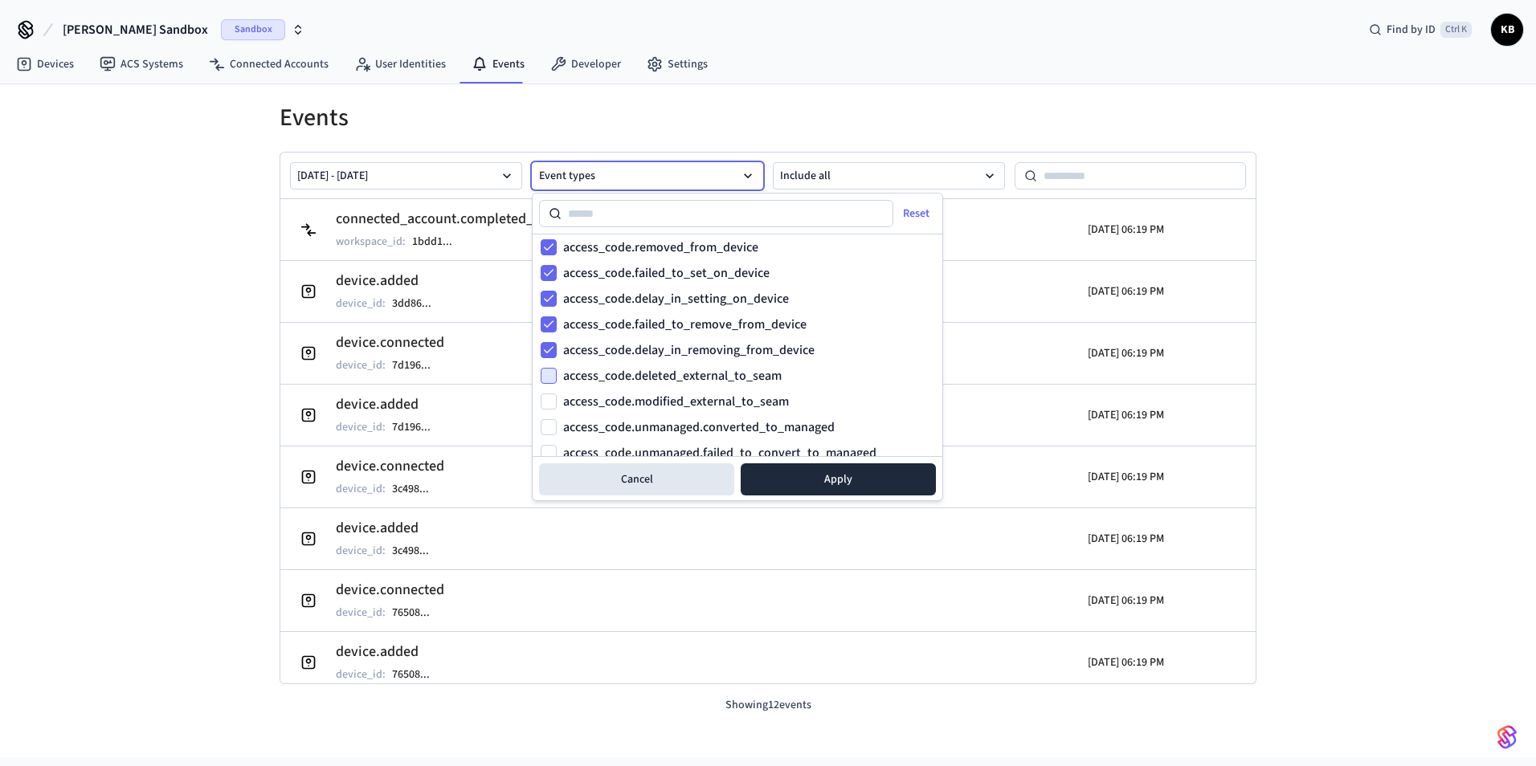
click at [554, 379] on button "access_code.deleted_external_to_seam" at bounding box center [549, 376] width 16 height 16
click at [551, 409] on button "access_code.modified_external_to_seam" at bounding box center [549, 402] width 16 height 16
click at [549, 424] on button "access_code.unmanaged.converted_to_managed" at bounding box center [549, 427] width 16 height 16
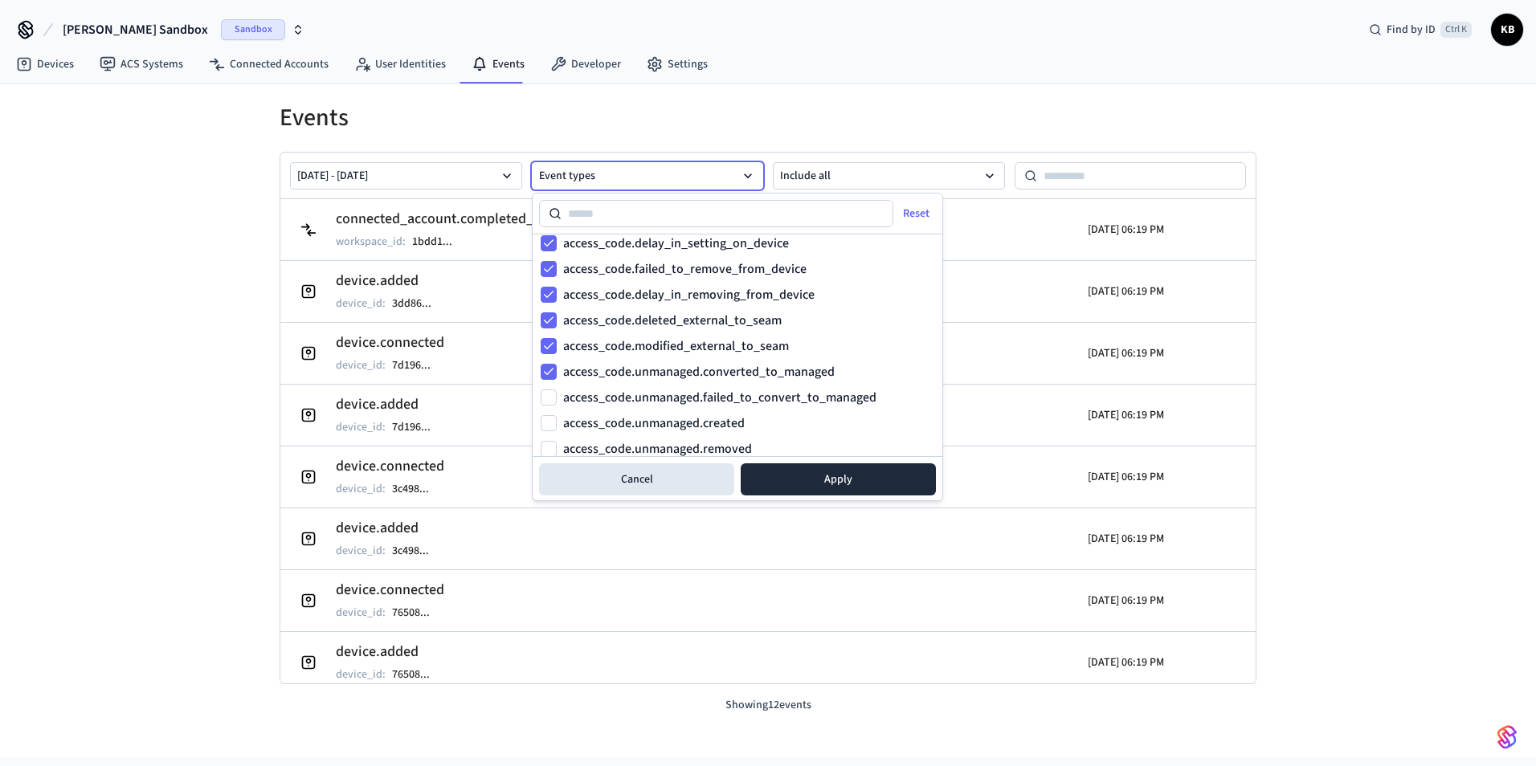
scroll to position [884, 0]
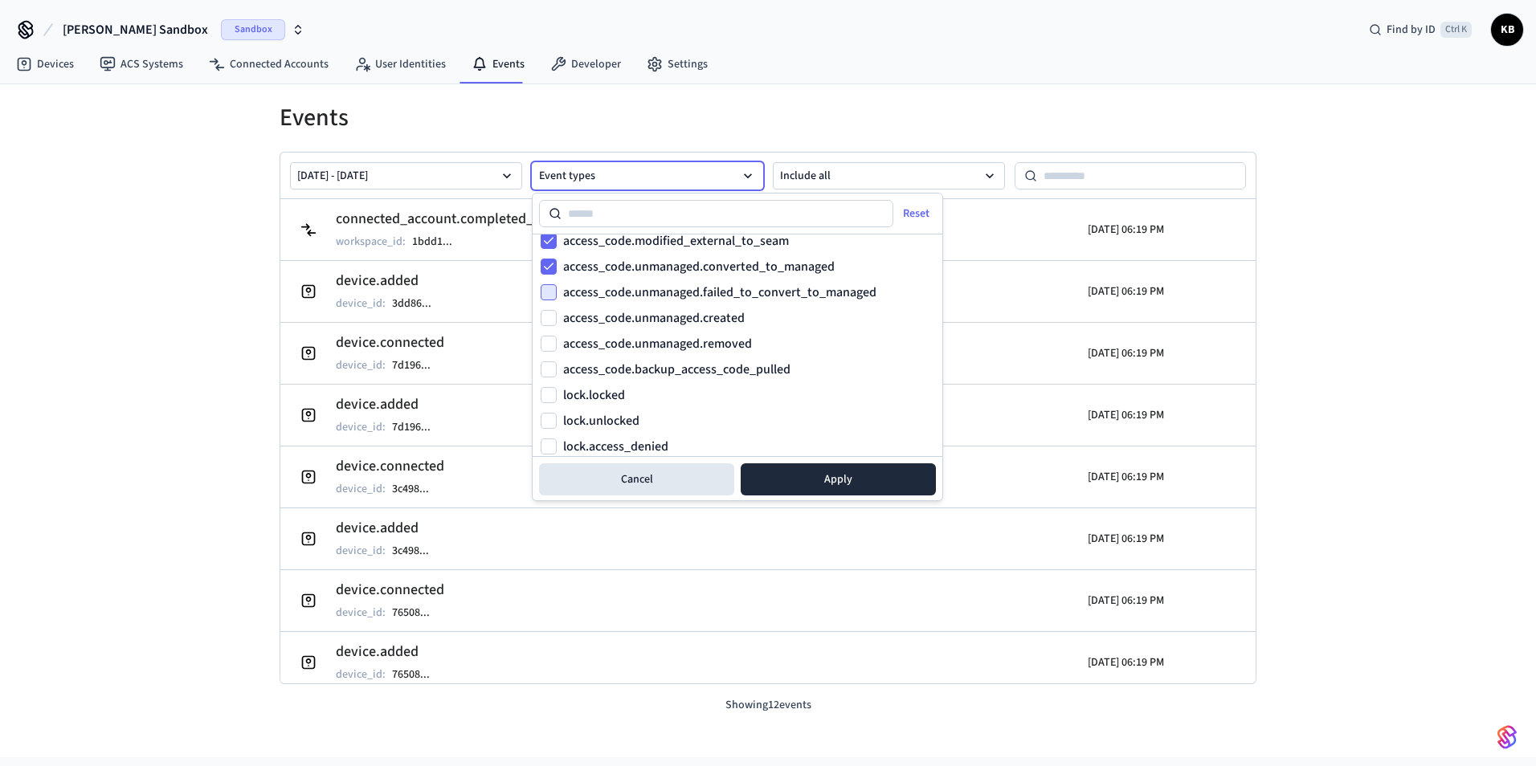
click at [554, 296] on button "access_code.unmanaged.failed_to_convert_to_managed" at bounding box center [549, 292] width 16 height 16
click at [556, 323] on button "access_code.unmanaged.created" at bounding box center [549, 318] width 16 height 16
click at [548, 345] on button "access_code.unmanaged.removed" at bounding box center [549, 344] width 16 height 16
click at [549, 380] on div "device.accessory_keypad_connected device.accessory_keypad_disconnected device.b…" at bounding box center [738, 346] width 410 height 222
click at [549, 376] on button "access_code.backup_access_code_pulled" at bounding box center [549, 369] width 16 height 16
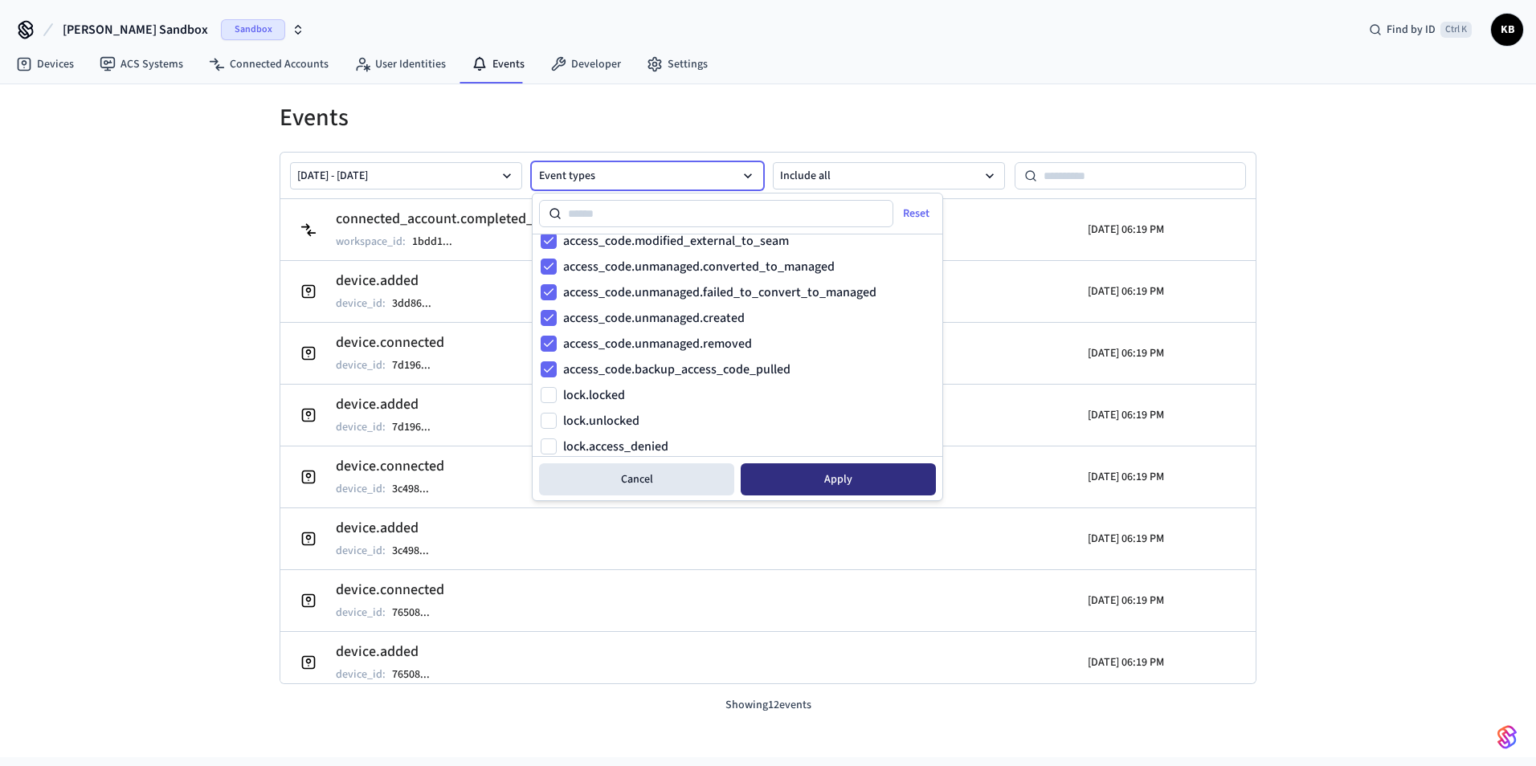
click at [811, 482] on button "Apply" at bounding box center [838, 480] width 195 height 32
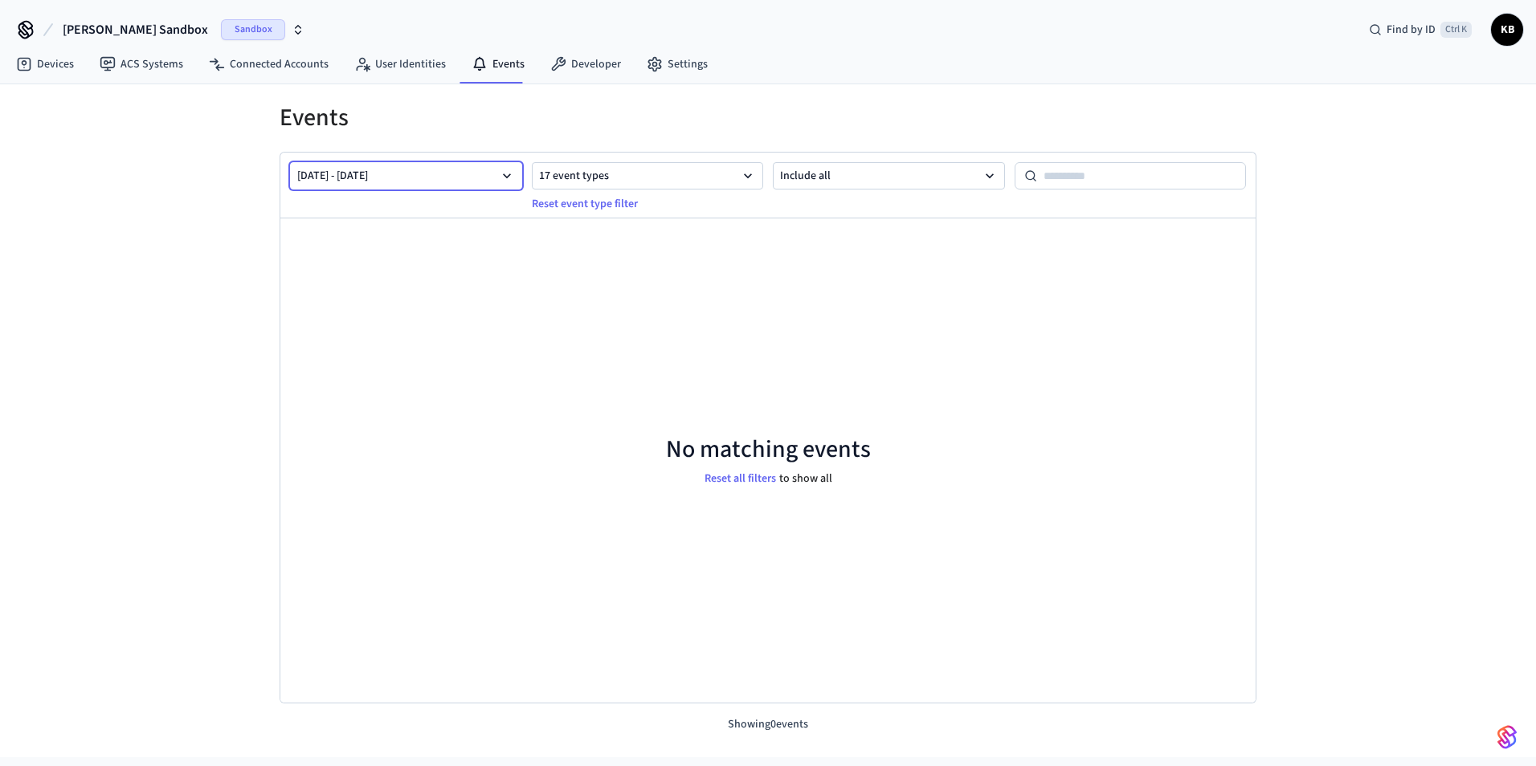
click at [463, 184] on button "Sep 08 2025 - Sep 15 2025" at bounding box center [406, 175] width 232 height 27
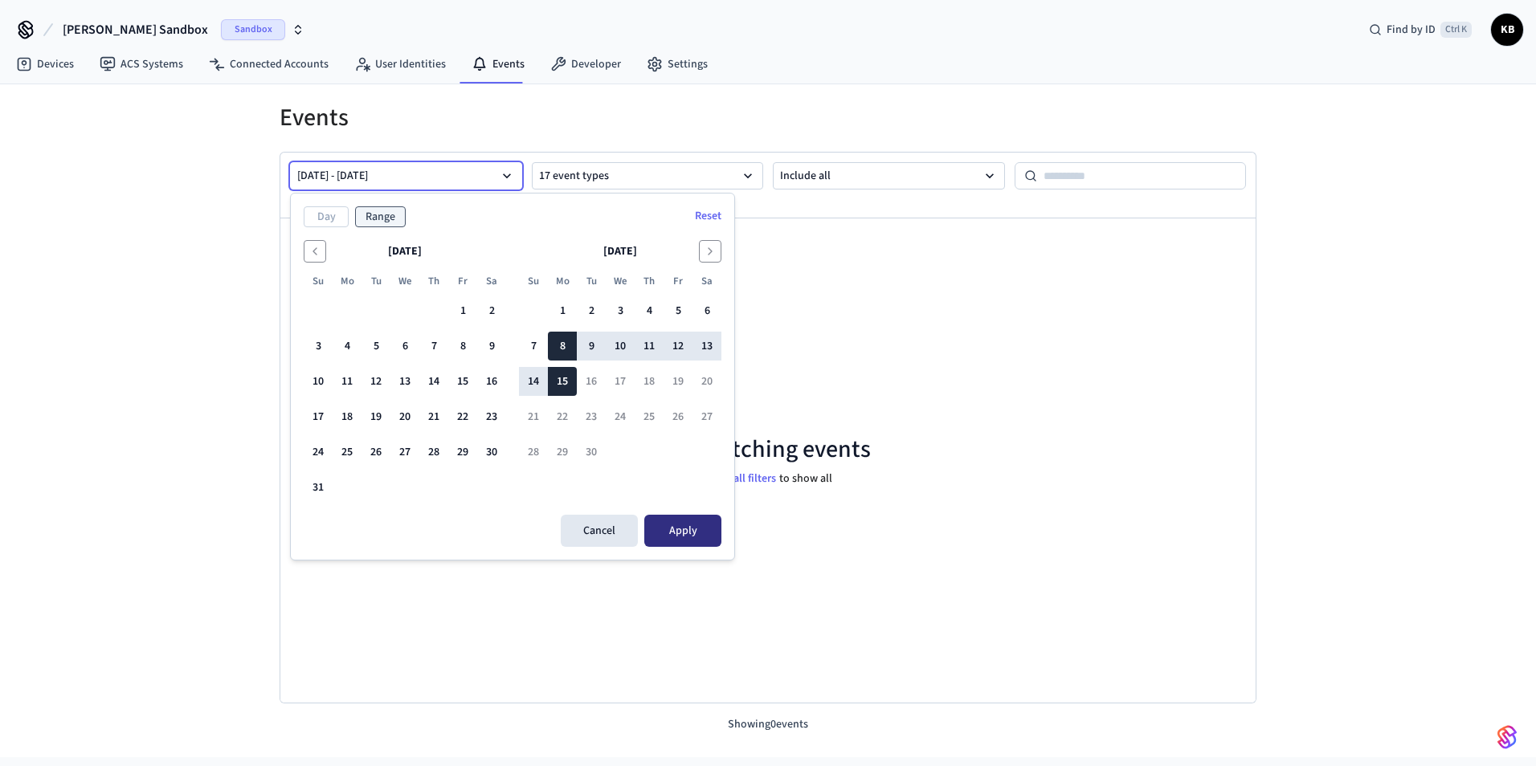
click at [668, 521] on button "Apply" at bounding box center [682, 531] width 77 height 32
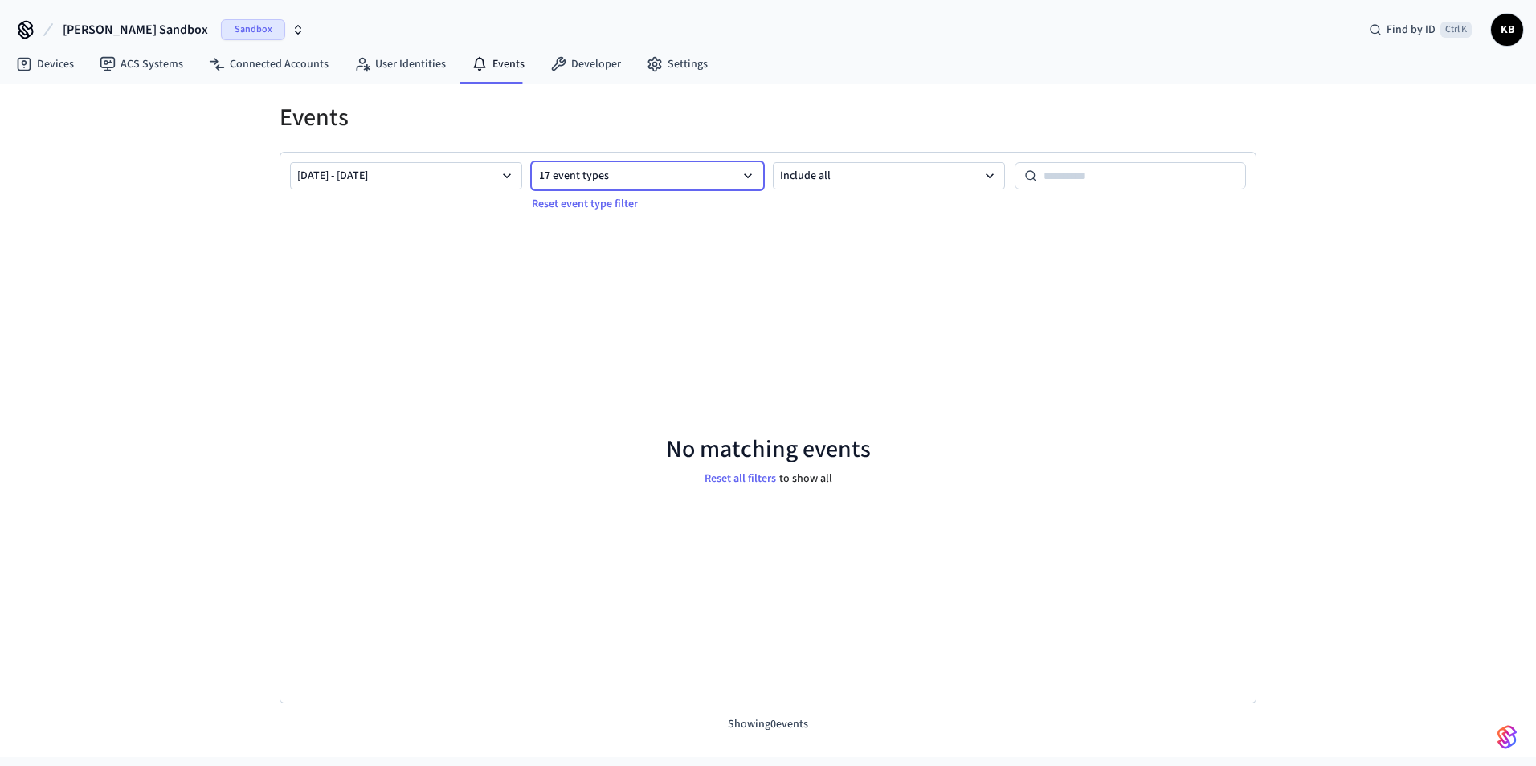
click at [711, 181] on button "17 event types" at bounding box center [648, 175] width 232 height 27
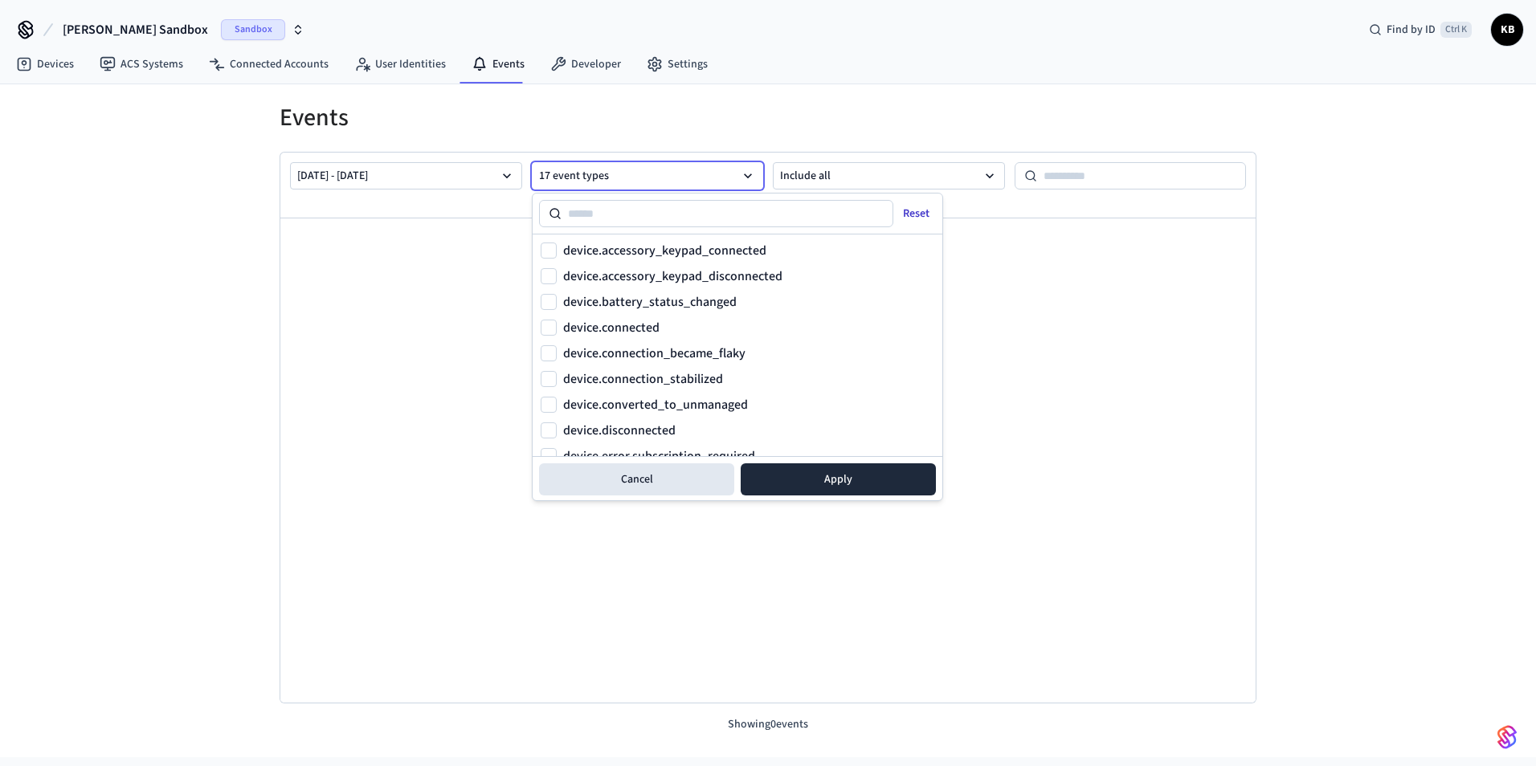
click at [922, 218] on button "Reset" at bounding box center [917, 214] width 55 height 26
click at [831, 480] on button "Apply" at bounding box center [838, 480] width 195 height 32
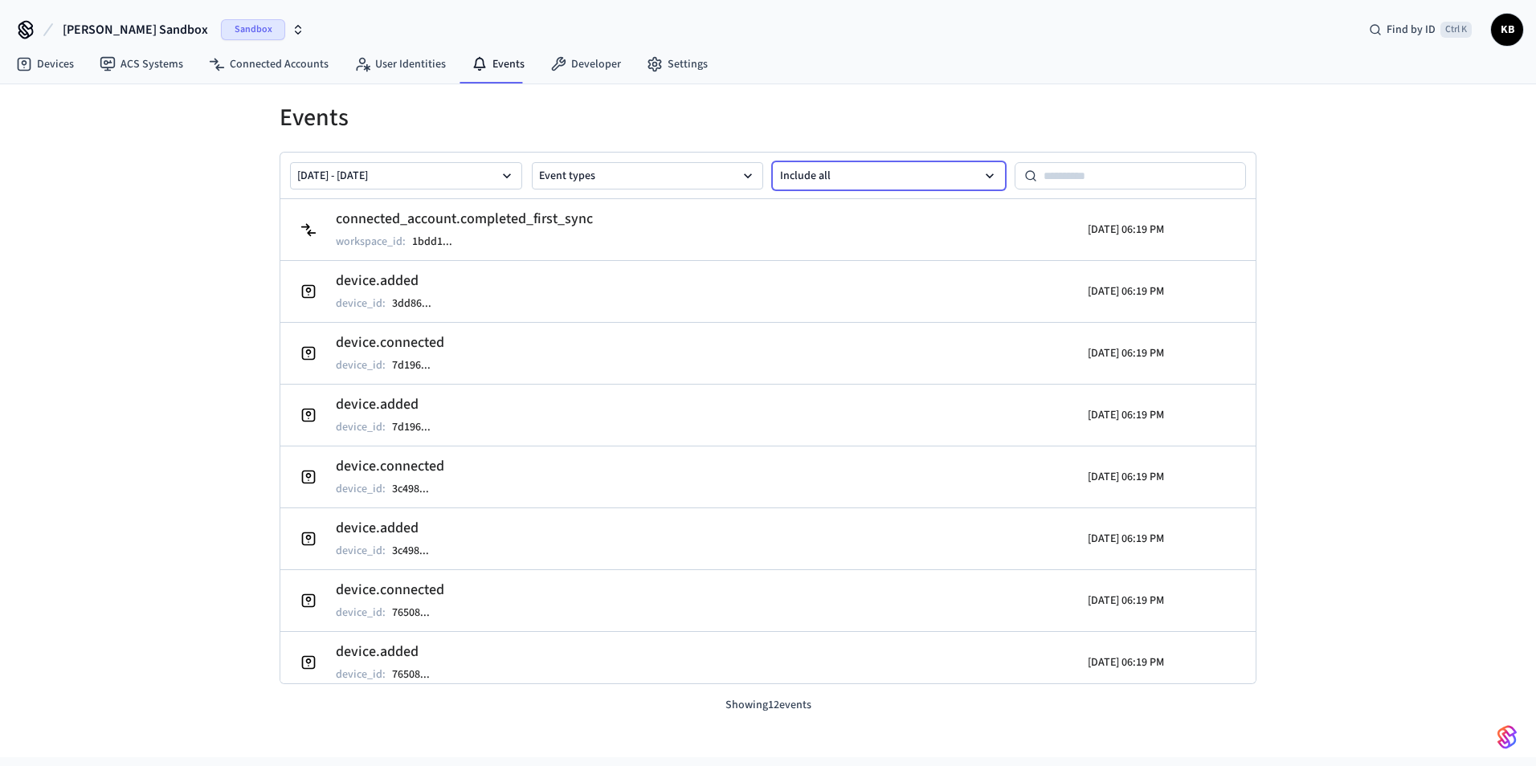
click at [943, 165] on button "Include all" at bounding box center [889, 175] width 232 height 27
click at [941, 165] on button "Include all" at bounding box center [889, 175] width 232 height 27
